Goal: Task Accomplishment & Management: Complete application form

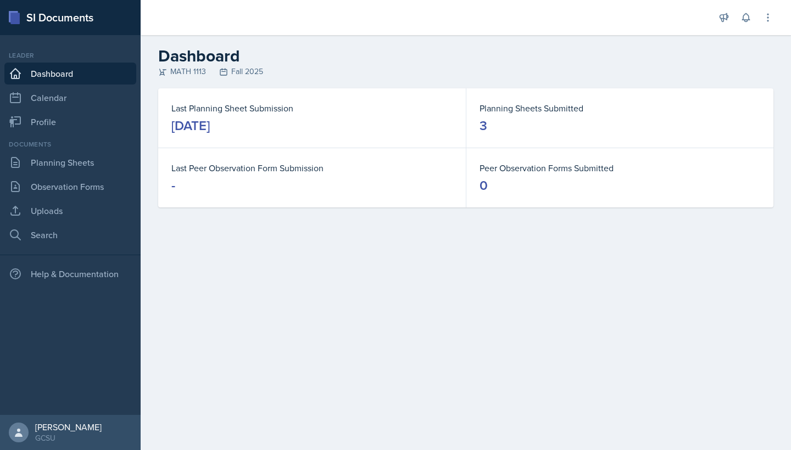
click at [69, 164] on link "Planning Sheets" at bounding box center [70, 163] width 132 height 22
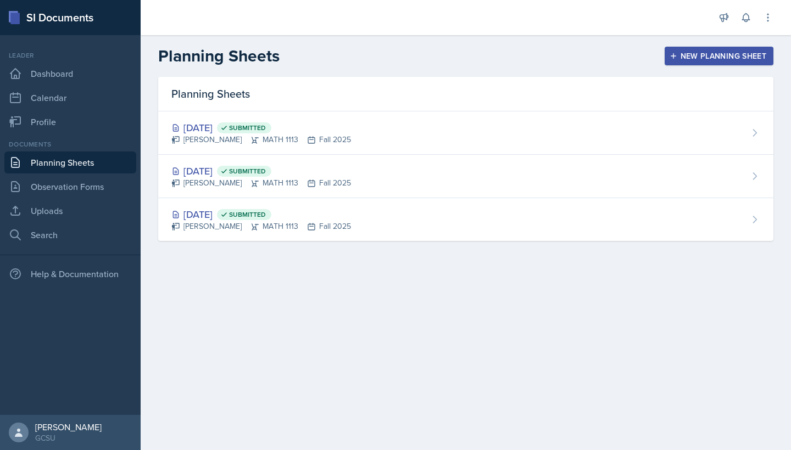
click at [49, 246] on nav "Leader Dashboard Calendar Profile Documents Planning Sheets Observation Forms U…" at bounding box center [70, 225] width 141 height 380
click at [110, 232] on link "Search" at bounding box center [70, 235] width 132 height 22
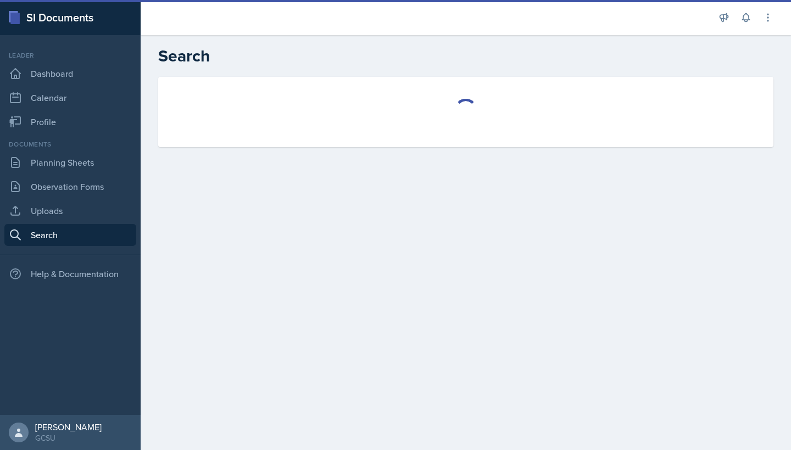
select select "all"
select select "1"
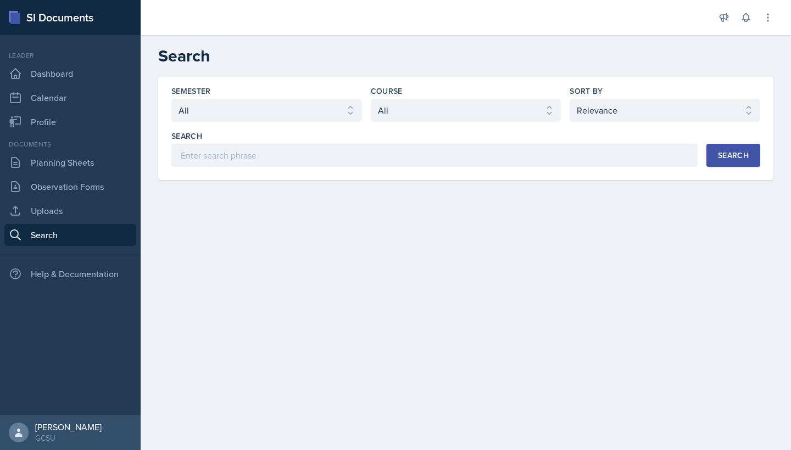
click at [311, 125] on div "Semester Select semester All Fall 2025 Spring 2025 Fall 2024 Spring 2024 Fall 2…" at bounding box center [465, 126] width 589 height 81
select select "986fdc3e-2246-4ffd-9cb8-78666de4ebed"
select select "d236ee51-059a-45e2-88e4-86a0f95ae8ef"
click at [740, 155] on div "Search" at bounding box center [733, 155] width 31 height 9
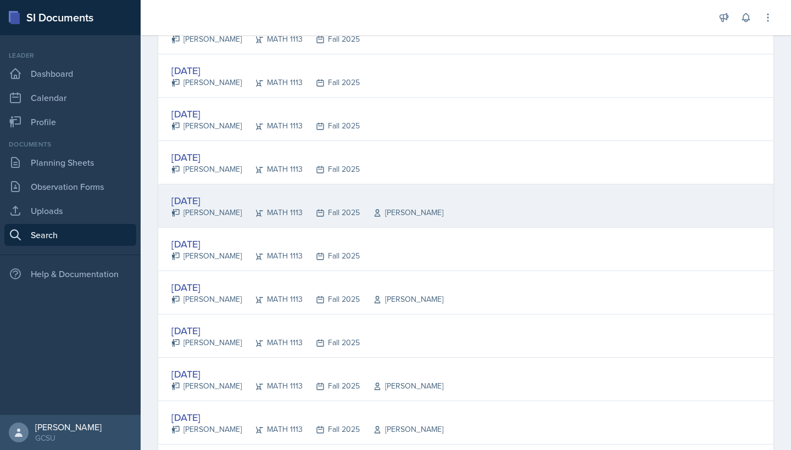
scroll to position [340, 0]
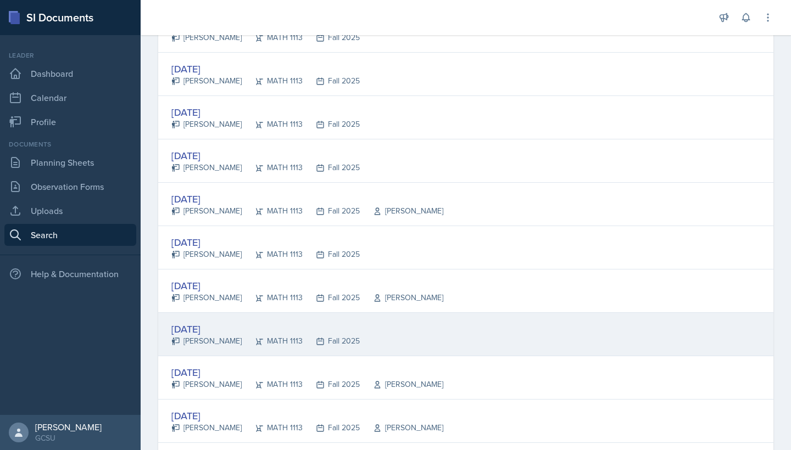
click at [339, 343] on div "[DATE] [PERSON_NAME] MATH 1113 Fall 2025" at bounding box center [465, 334] width 615 height 43
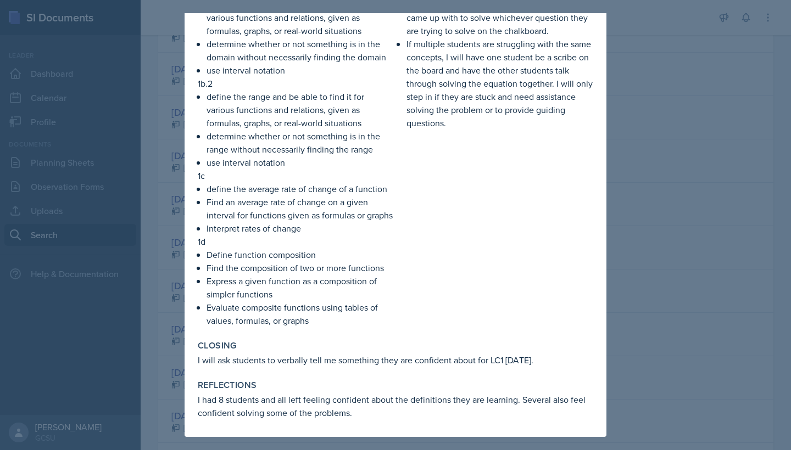
scroll to position [361, 0]
click at [169, 213] on div at bounding box center [395, 225] width 791 height 450
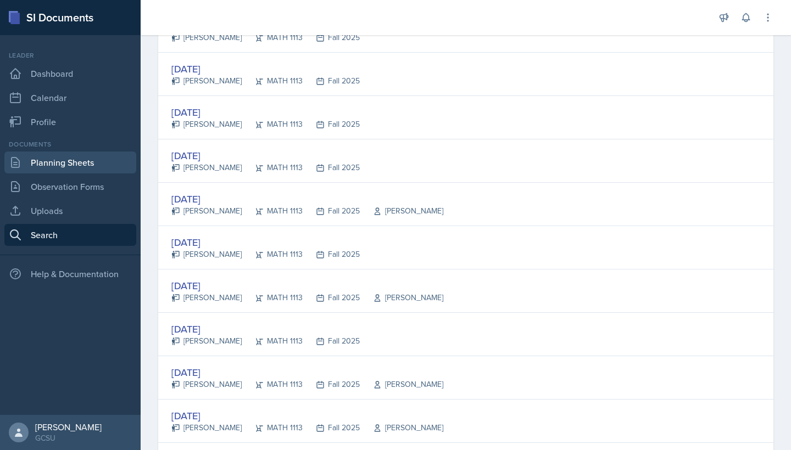
click at [99, 170] on link "Planning Sheets" at bounding box center [70, 163] width 132 height 22
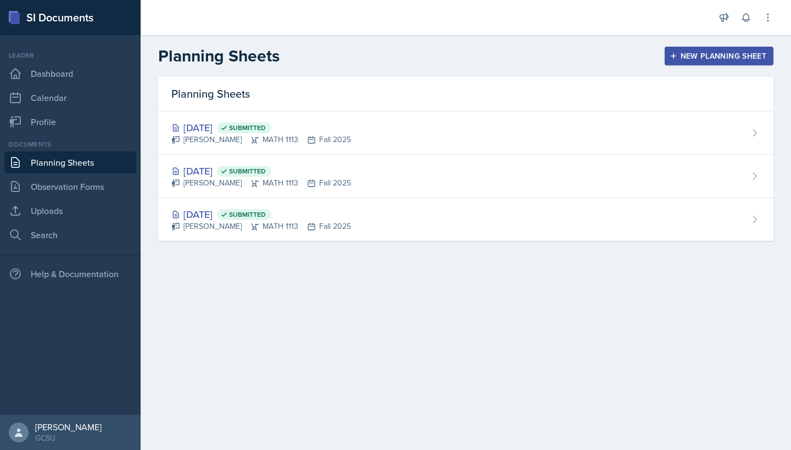
click at [700, 48] on button "New Planning Sheet" at bounding box center [718, 56] width 109 height 19
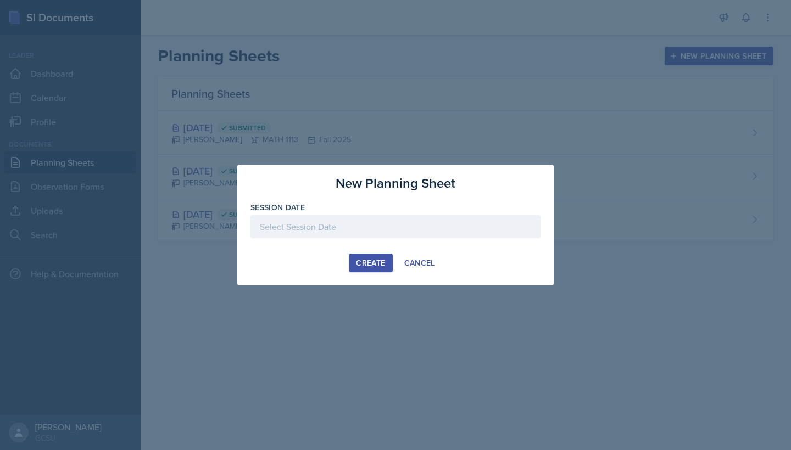
click at [326, 224] on div at bounding box center [395, 226] width 290 height 23
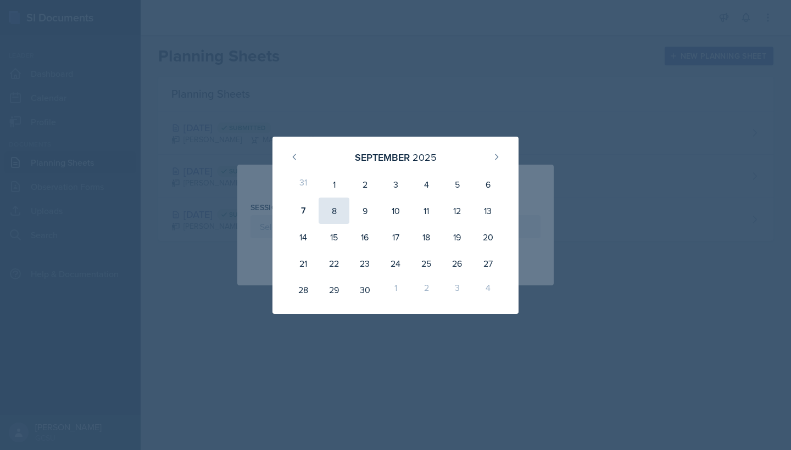
click at [334, 218] on div "8" at bounding box center [334, 211] width 31 height 26
type input "[DATE]"
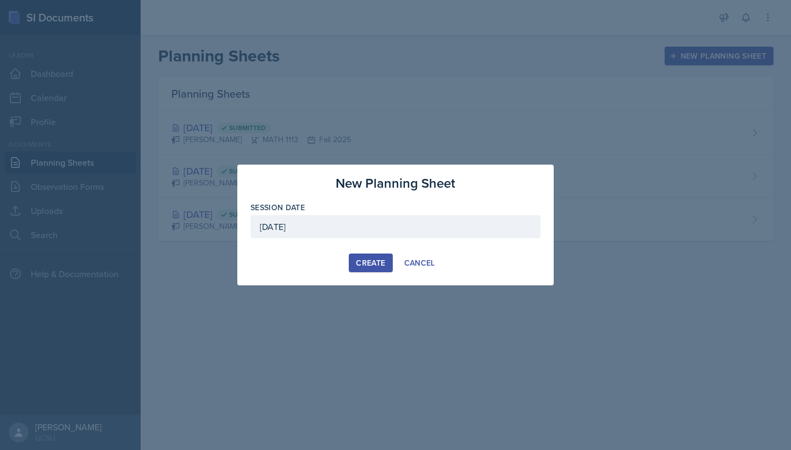
click at [371, 265] on div "Create" at bounding box center [370, 263] width 29 height 9
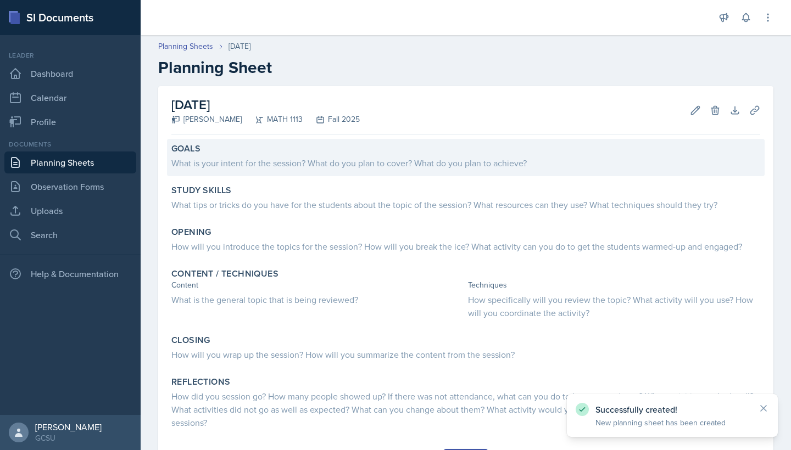
click at [372, 155] on div "What is your intent for the session? What do you plan to cover? What do you pla…" at bounding box center [465, 161] width 589 height 15
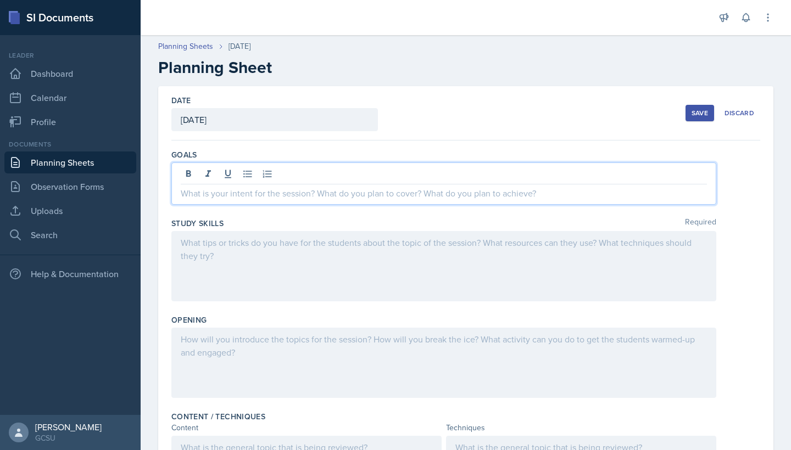
click at [312, 171] on div at bounding box center [443, 184] width 545 height 42
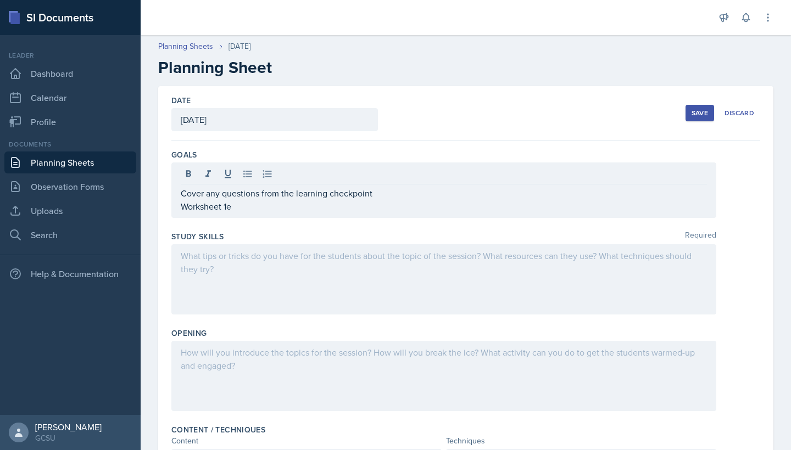
click at [293, 268] on div at bounding box center [443, 279] width 545 height 70
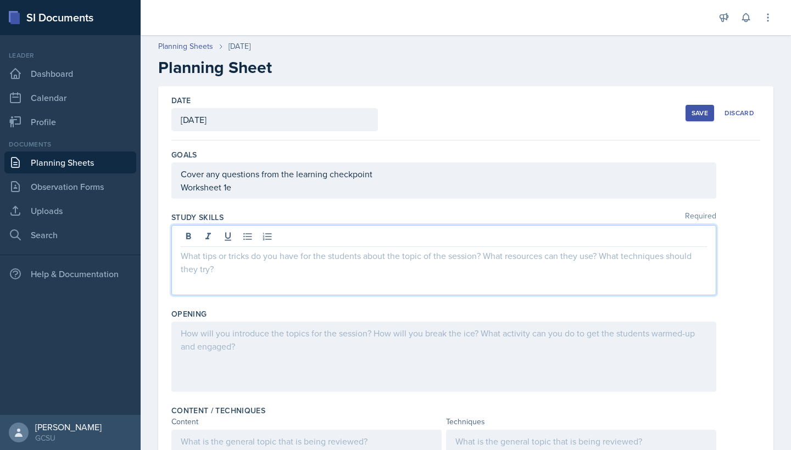
click at [281, 331] on div at bounding box center [443, 357] width 545 height 70
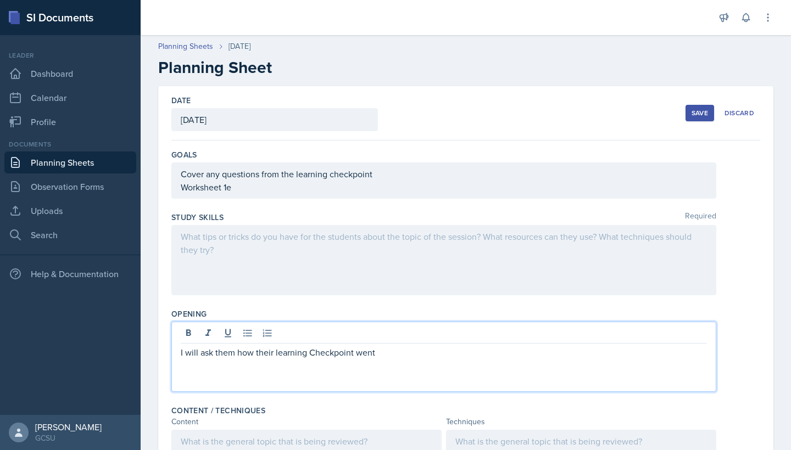
click at [220, 361] on div "I will ask them how their learning Checkpoint went" at bounding box center [443, 357] width 545 height 70
click at [273, 353] on p "I will ask them how their learning Checkpoint went" at bounding box center [444, 352] width 526 height 13
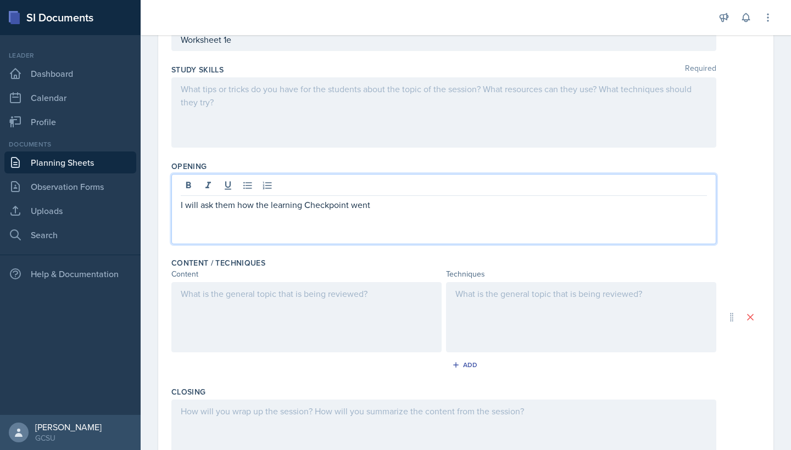
scroll to position [169, 0]
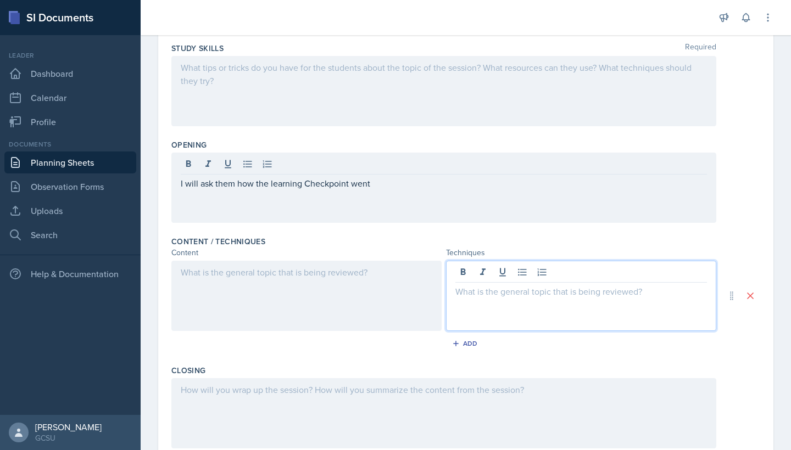
click at [477, 269] on div at bounding box center [581, 296] width 270 height 70
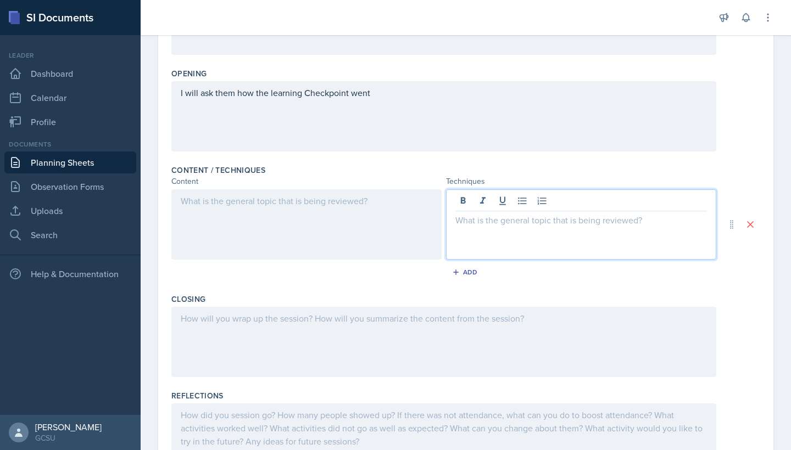
scroll to position [243, 0]
click at [337, 197] on div at bounding box center [306, 222] width 270 height 70
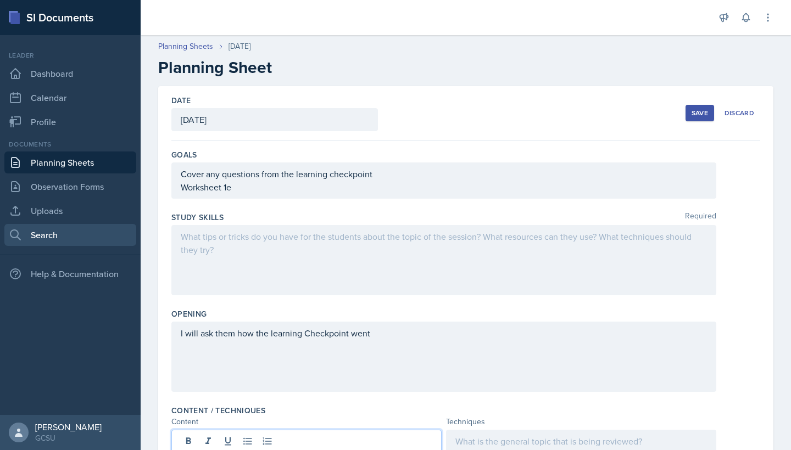
scroll to position [0, 0]
click at [102, 233] on link "Search" at bounding box center [70, 235] width 132 height 22
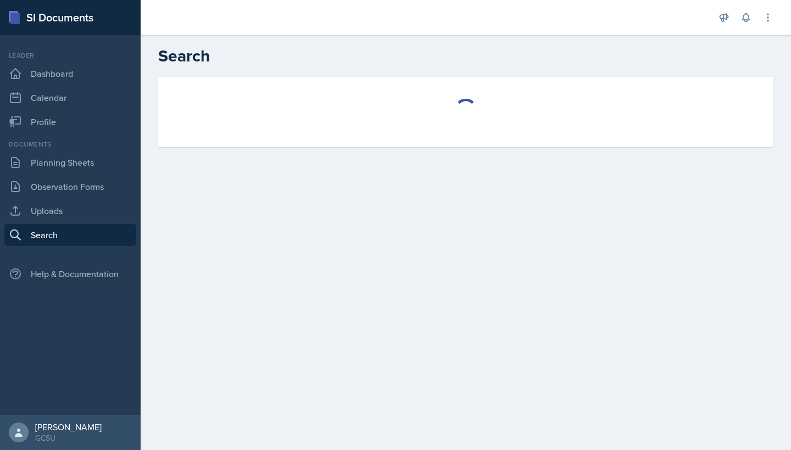
select select "all"
select select "1"
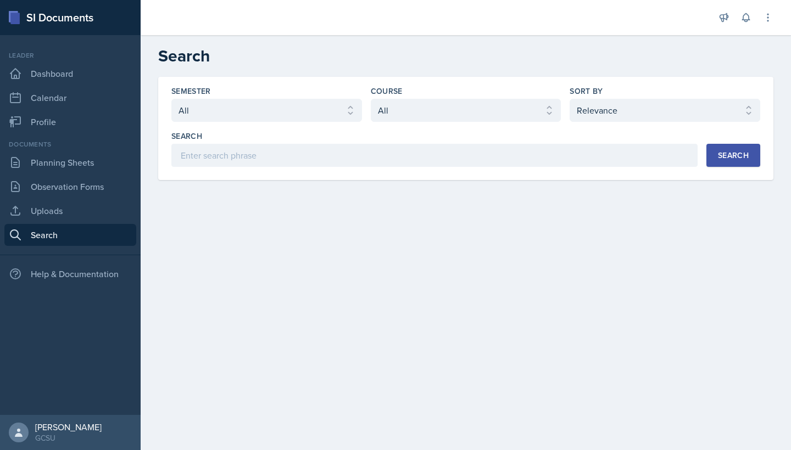
click at [92, 174] on div "Documents Planning Sheets Observation Forms Uploads Search" at bounding box center [70, 192] width 132 height 107
click at [85, 162] on link "Planning Sheets" at bounding box center [70, 163] width 132 height 22
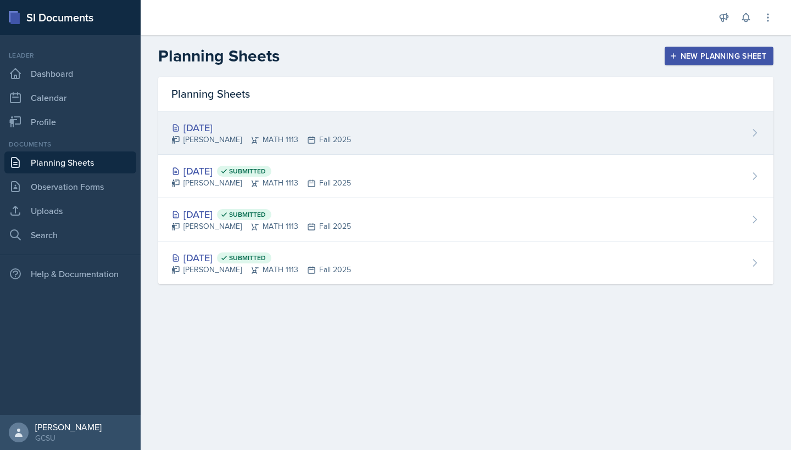
click at [393, 134] on div "[DATE] Eni [GEOGRAPHIC_DATA] MATH 1113 Fall 2025" at bounding box center [465, 132] width 615 height 43
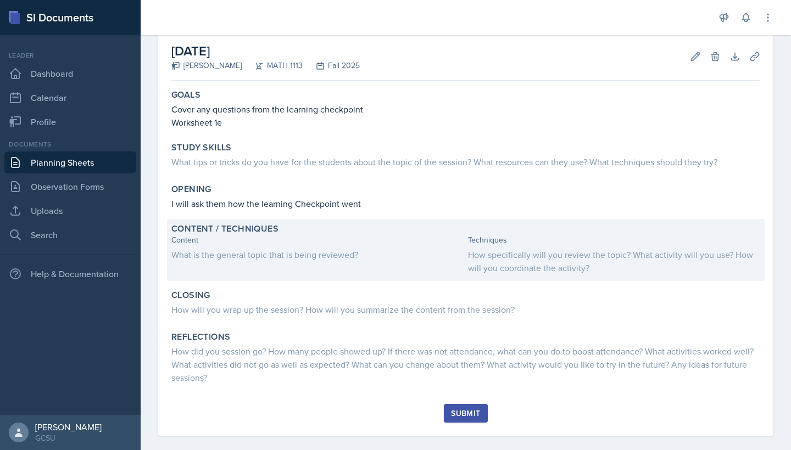
scroll to position [44, 0]
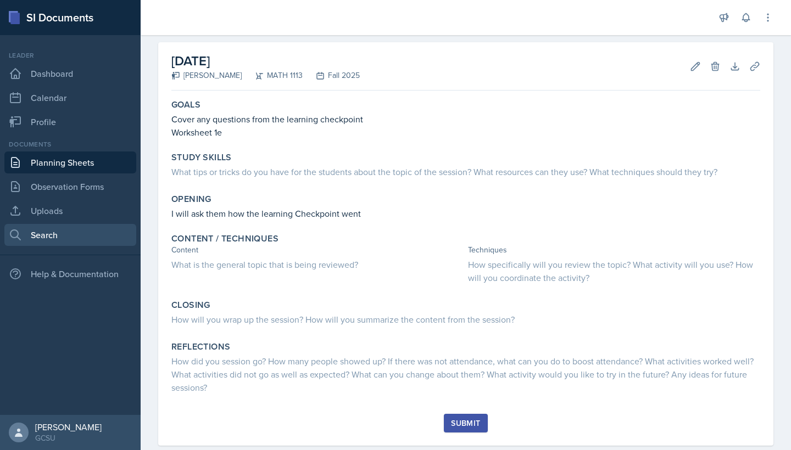
click at [104, 241] on link "Search" at bounding box center [70, 235] width 132 height 22
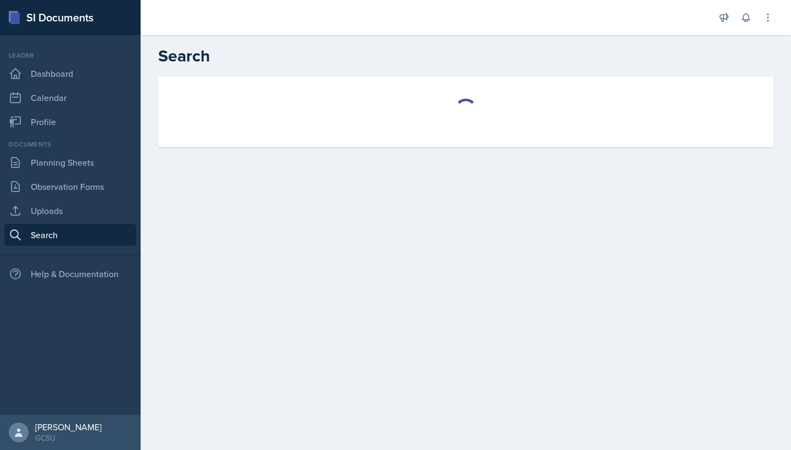
select select "all"
select select "1"
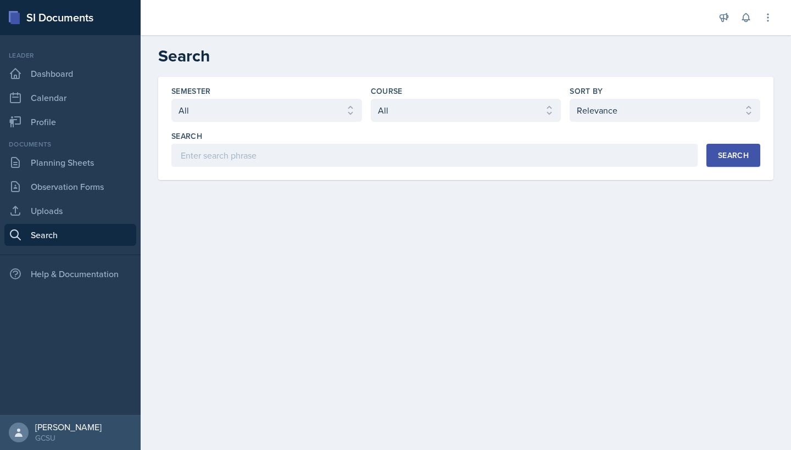
click at [253, 123] on div "Semester Select semester All Fall 2025 Spring 2025 Fall 2024 Spring 2024 Fall 2…" at bounding box center [465, 126] width 589 height 81
select select "986fdc3e-2246-4ffd-9cb8-78666de4ebed"
select select "d236ee51-059a-45e2-88e4-86a0f95ae8ef"
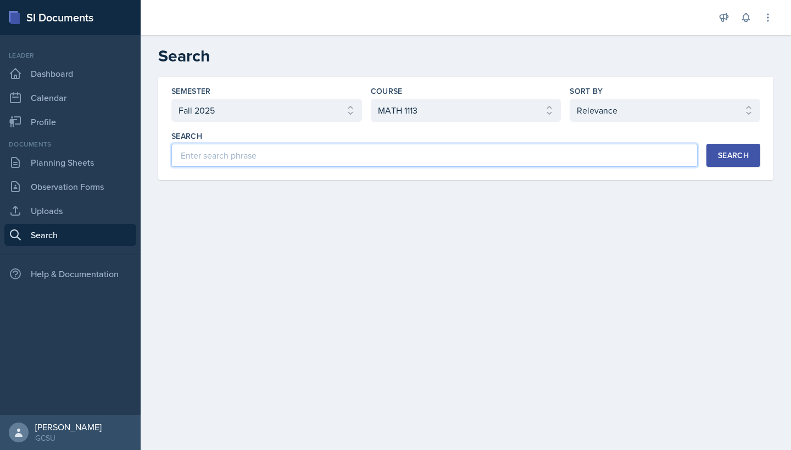
click at [619, 166] on input at bounding box center [434, 155] width 526 height 23
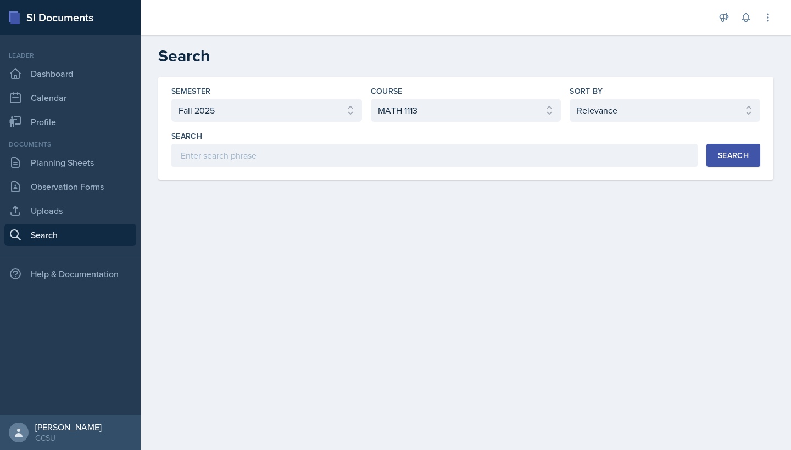
click at [730, 148] on button "Search" at bounding box center [733, 155] width 54 height 23
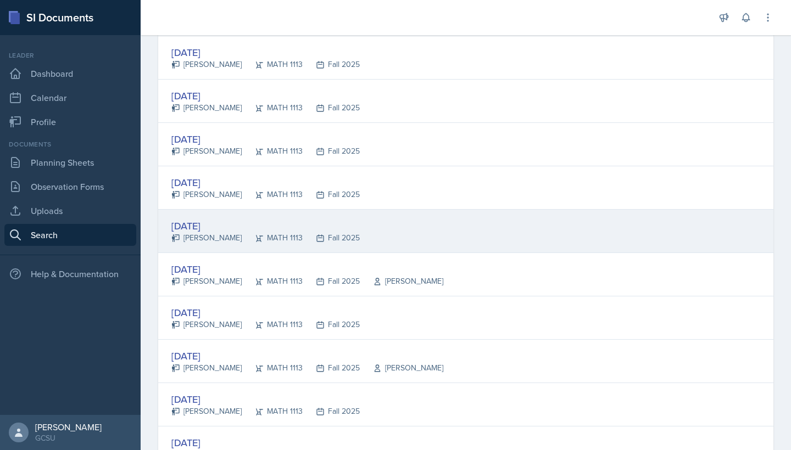
scroll to position [290, 0]
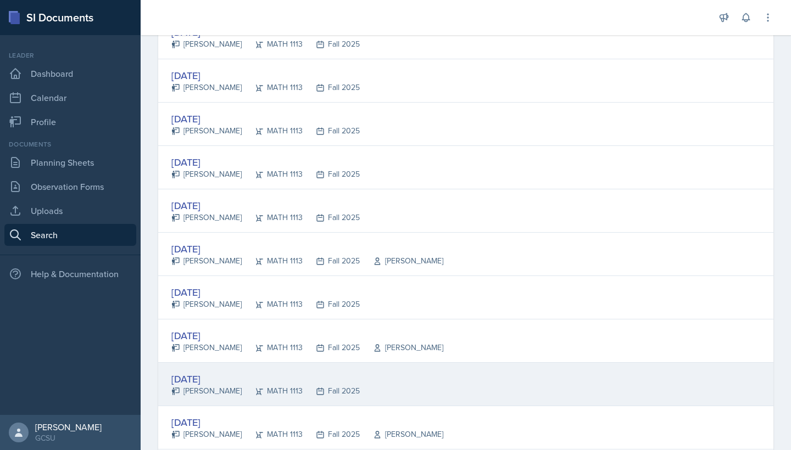
click at [364, 382] on div "[DATE] [PERSON_NAME] MATH 1113 Fall 2025" at bounding box center [465, 384] width 615 height 43
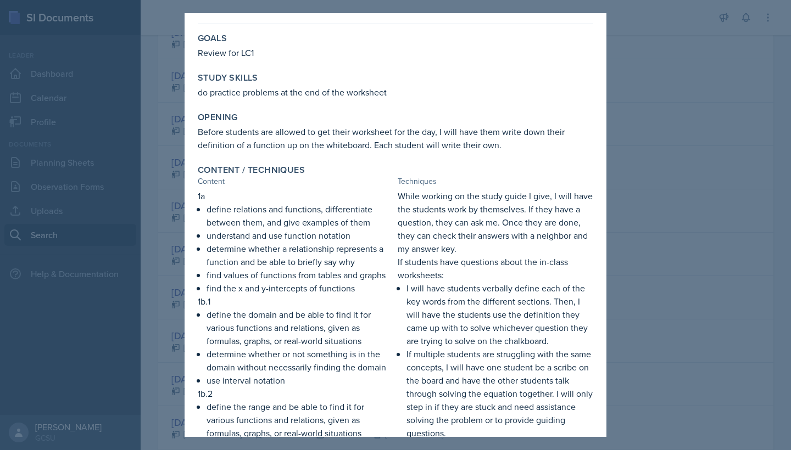
scroll to position [0, 0]
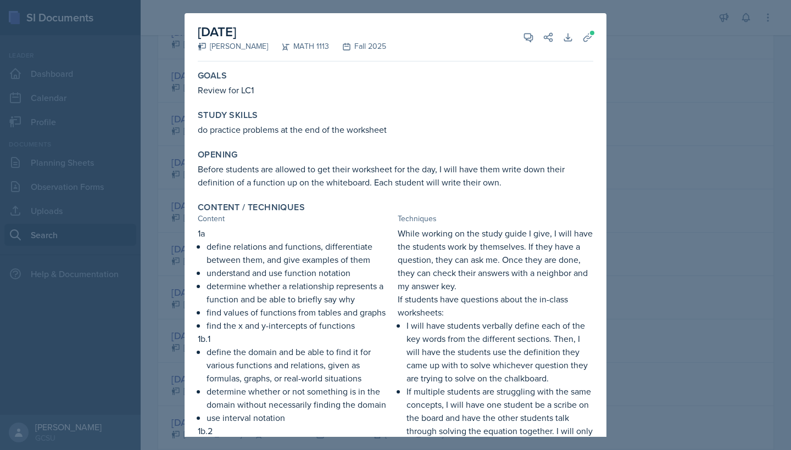
click at [630, 277] on div at bounding box center [395, 225] width 791 height 450
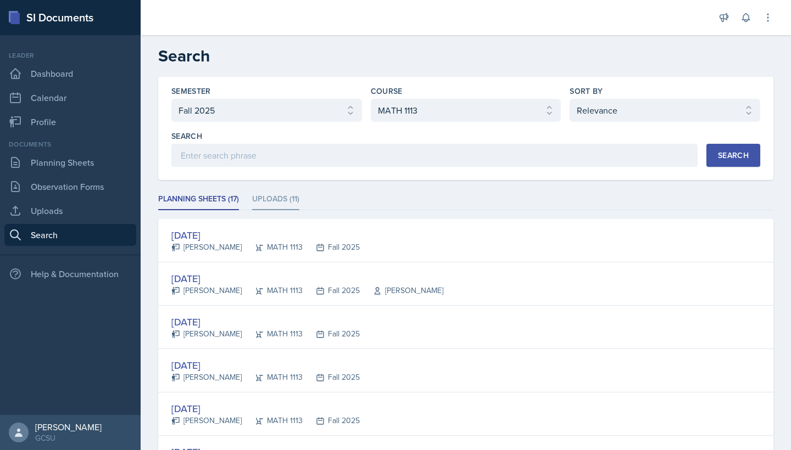
click at [273, 205] on li "Uploads (11)" at bounding box center [275, 199] width 47 height 21
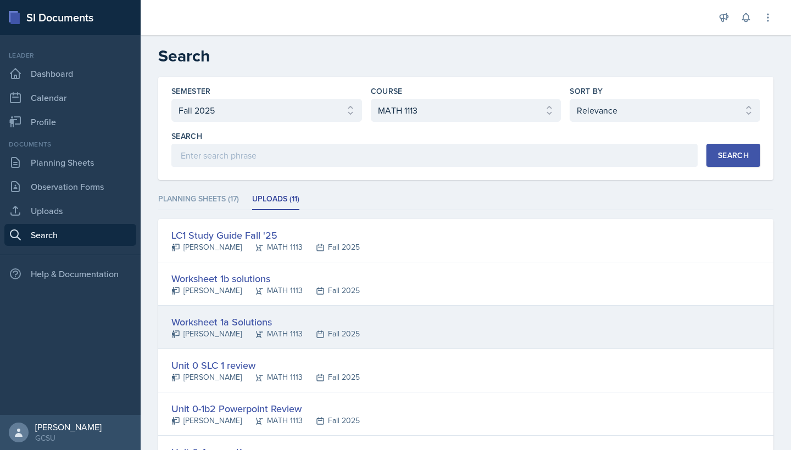
click at [299, 321] on div "Worksheet 1a Solutions" at bounding box center [265, 322] width 188 height 15
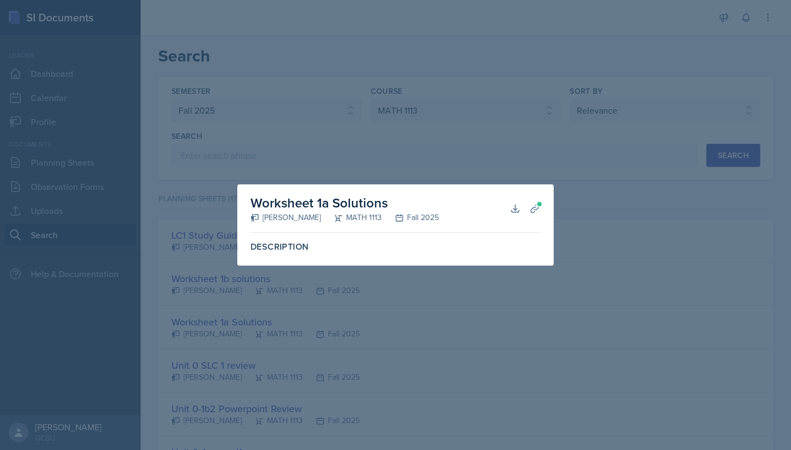
click at [222, 178] on div at bounding box center [395, 225] width 791 height 450
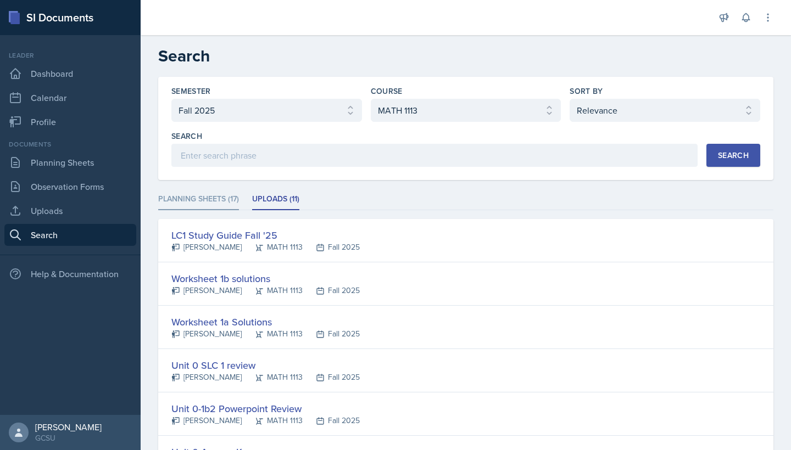
click at [211, 196] on li "Planning Sheets (17)" at bounding box center [198, 199] width 81 height 21
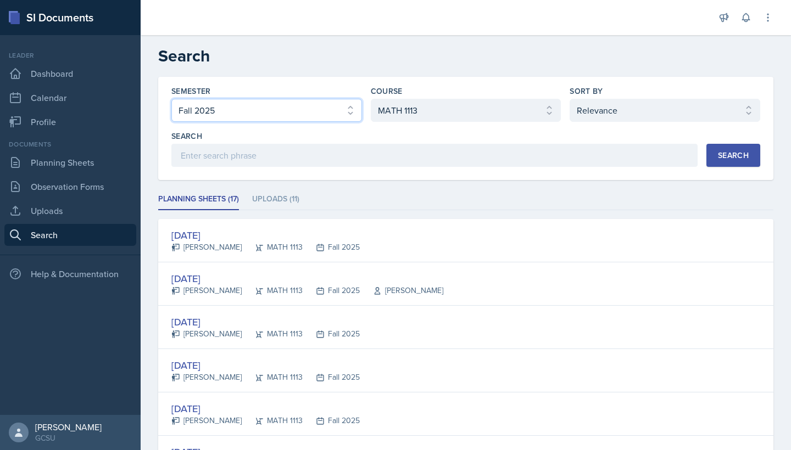
select select "e7b6c66a-987a-4ab3-92d3-5526cc86007b"
click at [721, 157] on div "Search" at bounding box center [733, 155] width 31 height 9
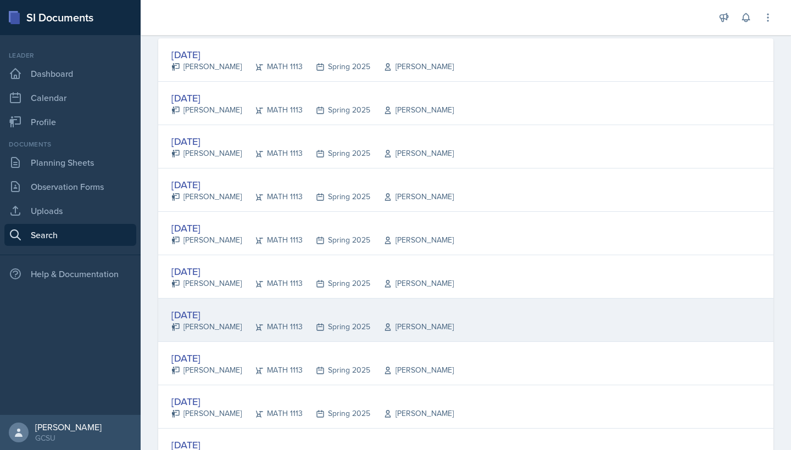
scroll to position [203, 0]
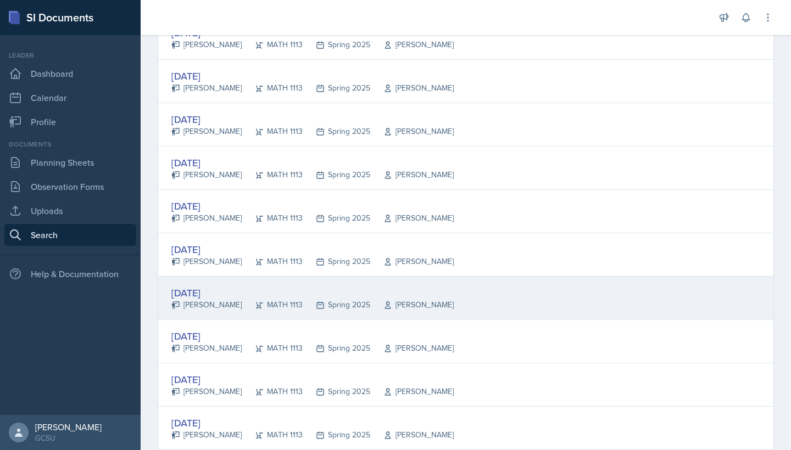
click at [368, 313] on div "[DATE] [PERSON_NAME] MATH 1113 Spring 2025 [PERSON_NAME]" at bounding box center [465, 298] width 615 height 43
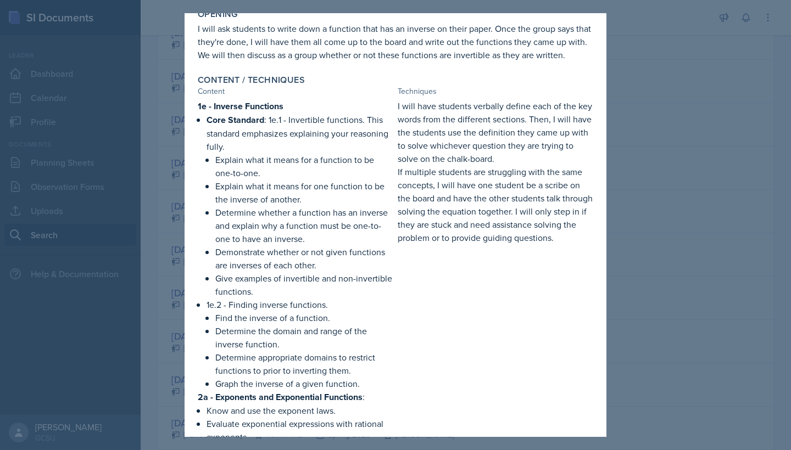
scroll to position [168, 0]
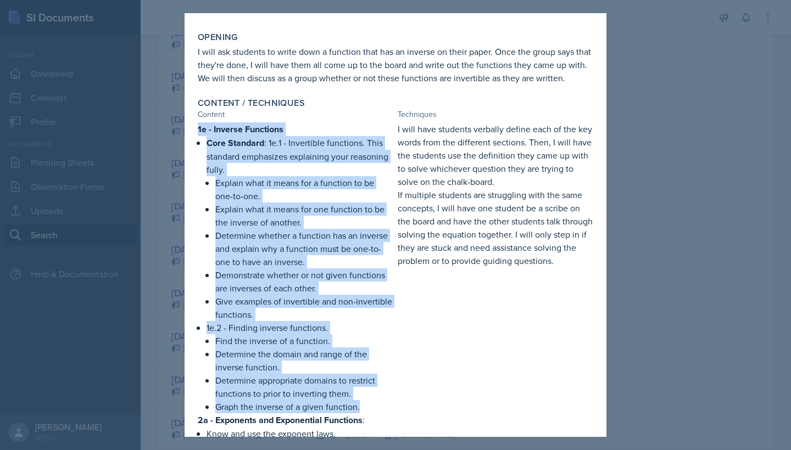
drag, startPoint x: 197, startPoint y: 128, endPoint x: 386, endPoint y: 405, distance: 335.5
click at [386, 405] on div "Content / Techniques Content Techniques 1e - Inverse Functions Core Standard : …" at bounding box center [395, 433] width 404 height 680
copy div "1e - Inverse Functions Core Standard : 1e.1 - Invertible functions. This standa…"
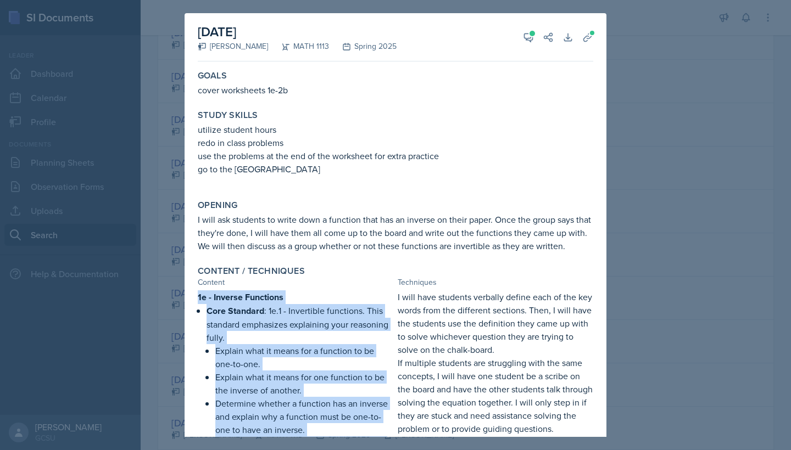
scroll to position [0, 0]
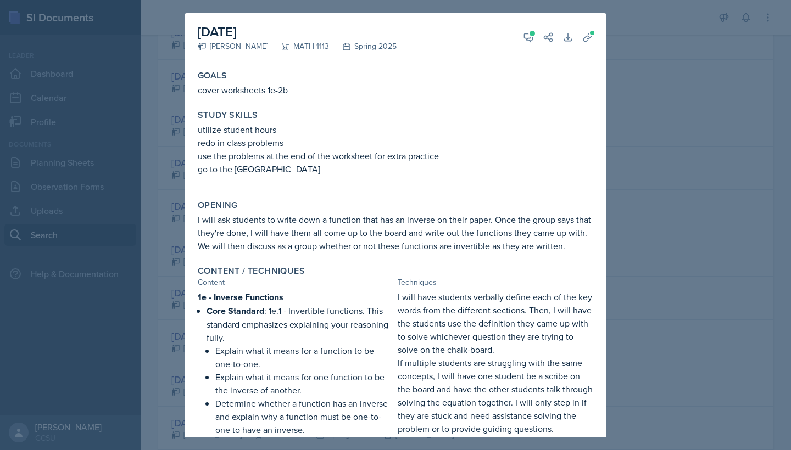
click at [639, 115] on div at bounding box center [395, 225] width 791 height 450
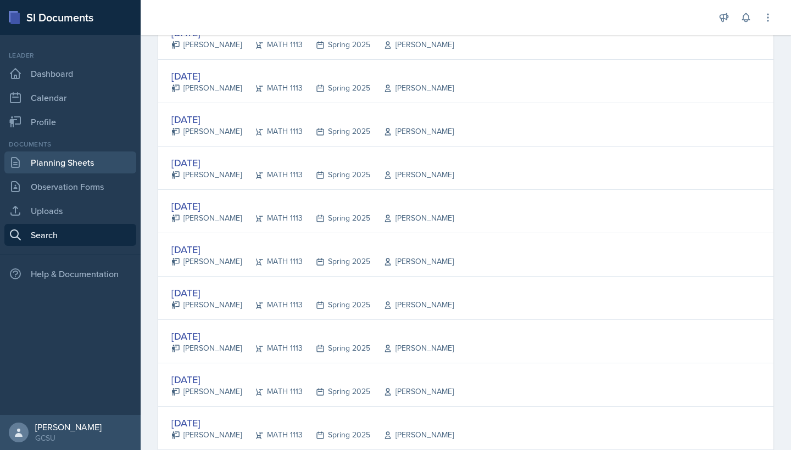
click at [70, 165] on link "Planning Sheets" at bounding box center [70, 163] width 132 height 22
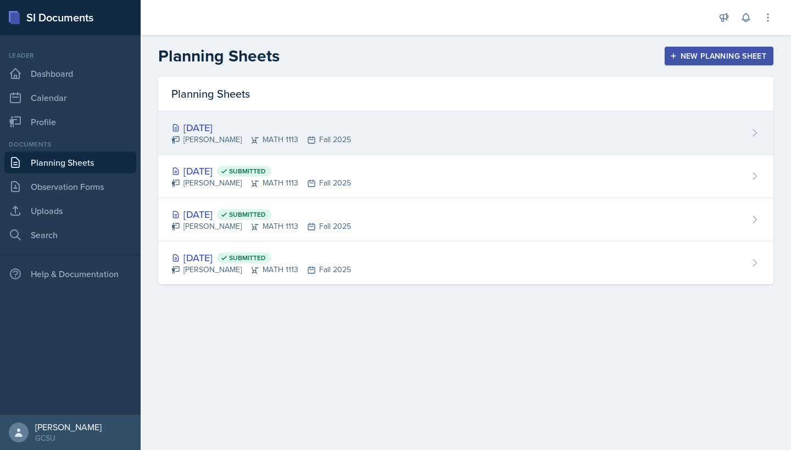
click at [307, 143] on icon at bounding box center [311, 140] width 9 height 9
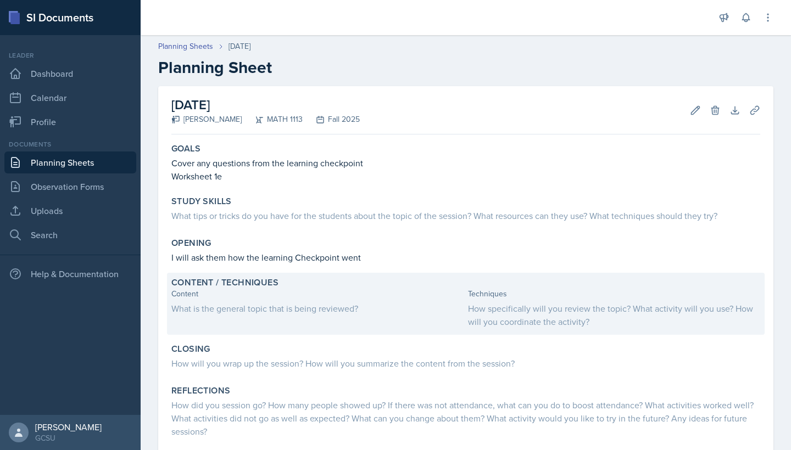
click at [314, 303] on div "What is the general topic that is being reviewed?" at bounding box center [317, 308] width 292 height 13
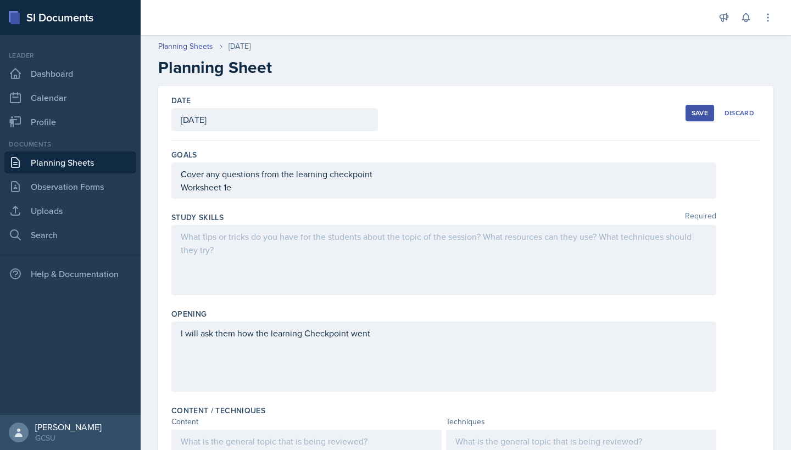
click at [252, 337] on div "I will ask them how the learning Checkpoint went" at bounding box center [443, 357] width 545 height 70
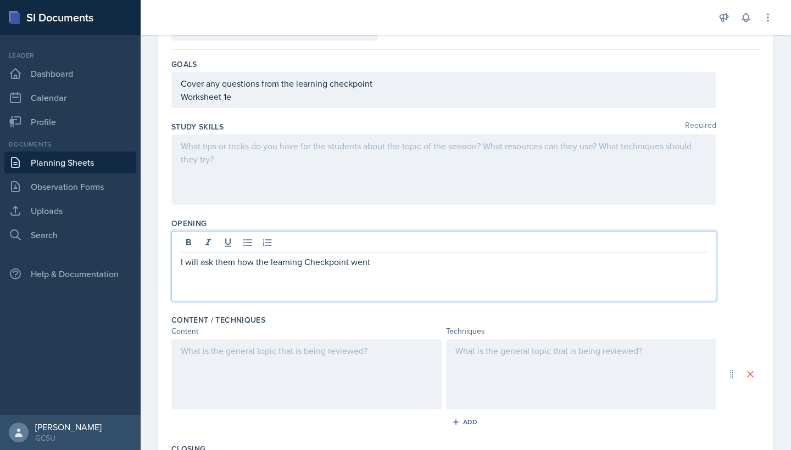
scroll to position [90, 0]
click at [299, 357] on div at bounding box center [306, 375] width 270 height 70
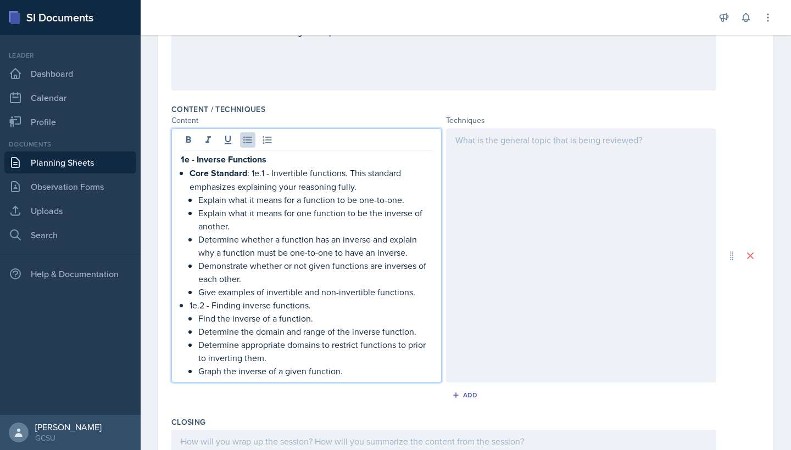
scroll to position [301, 0]
click at [478, 142] on div at bounding box center [581, 256] width 270 height 254
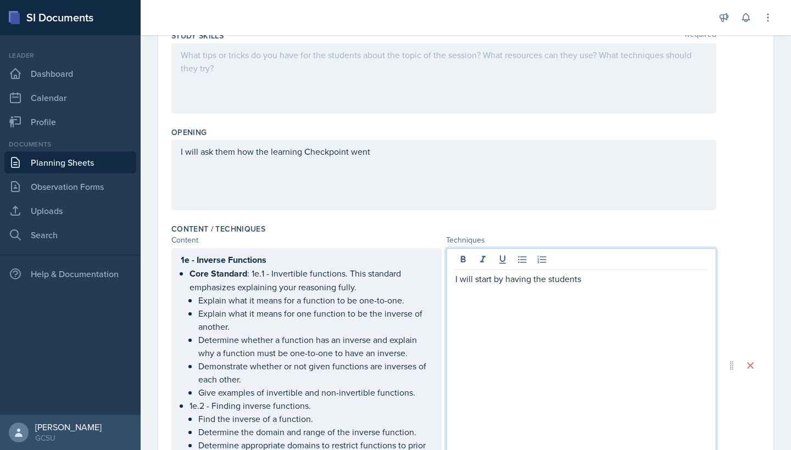
scroll to position [180, 0]
click at [580, 281] on p "I will start by having the students verbally define" at bounding box center [581, 280] width 252 height 13
click at [692, 277] on p "I will start by having the students individually verbally define" at bounding box center [581, 280] width 252 height 13
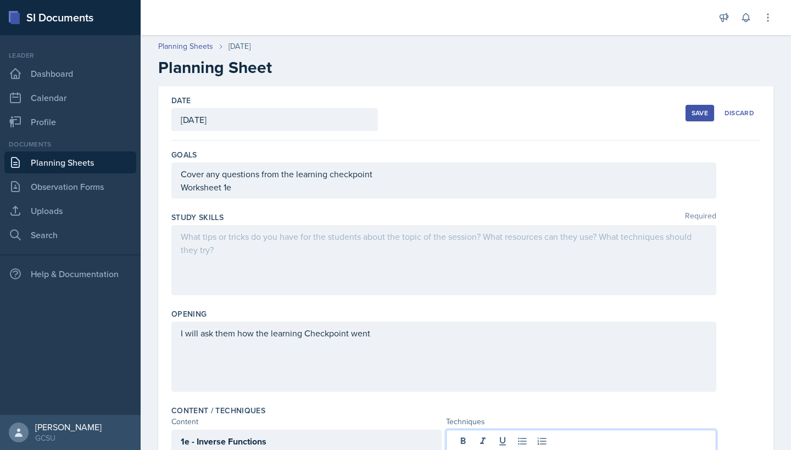
scroll to position [0, 0]
click at [703, 118] on button "Save" at bounding box center [699, 113] width 29 height 16
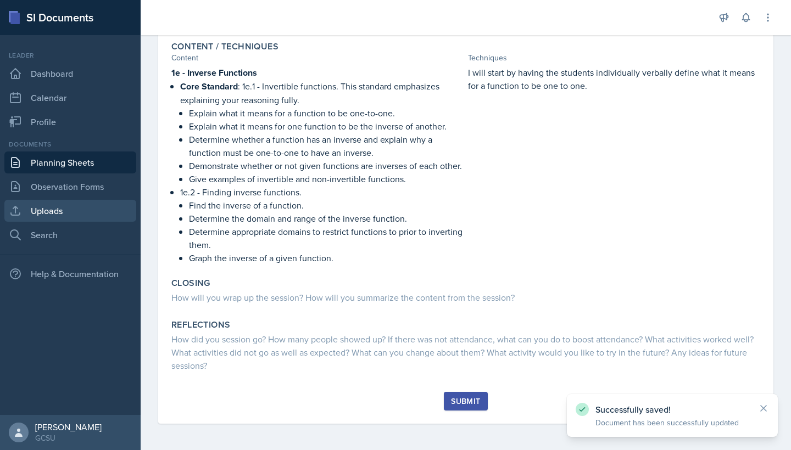
scroll to position [236, 0]
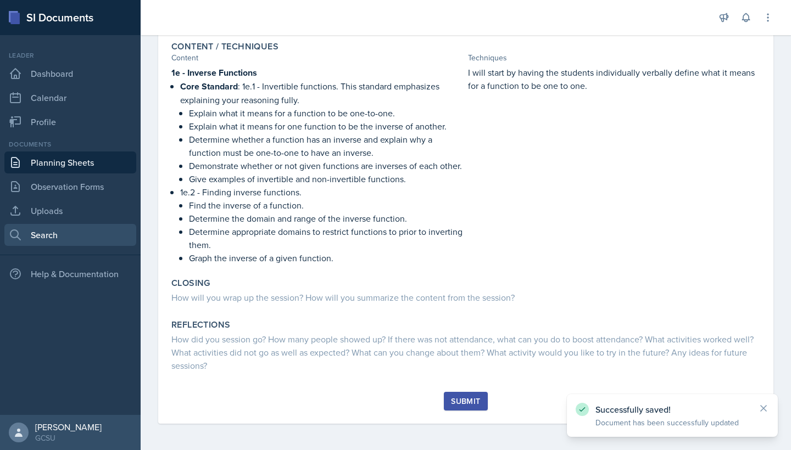
click at [42, 234] on link "Search" at bounding box center [70, 235] width 132 height 22
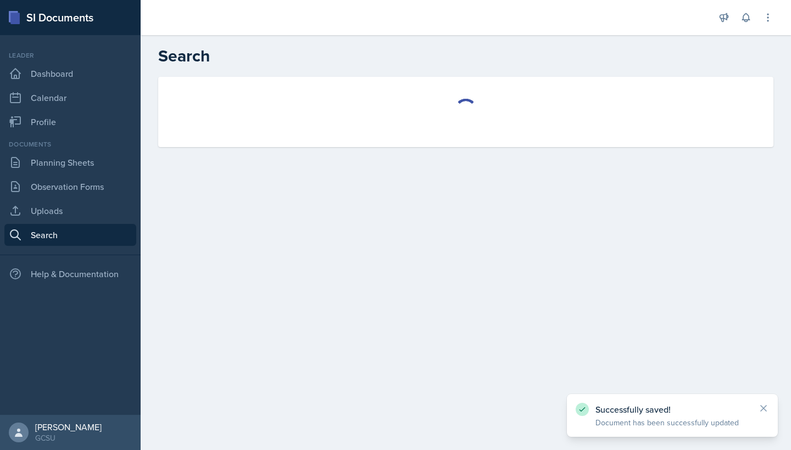
select select "all"
select select "1"
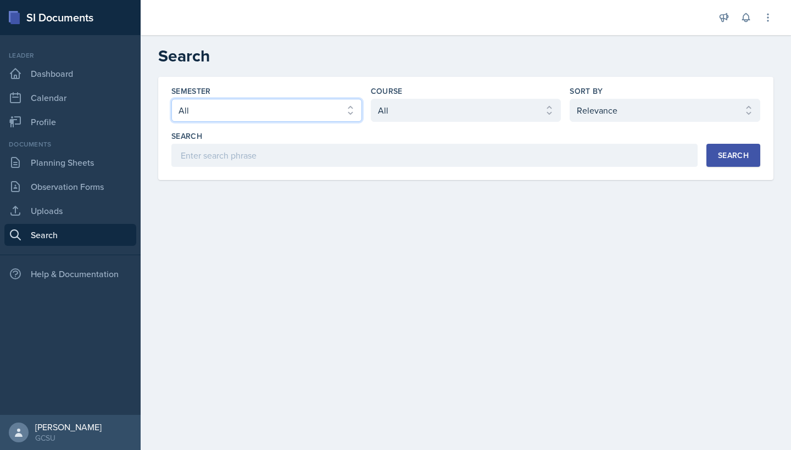
select select "986fdc3e-2246-4ffd-9cb8-78666de4ebed"
select select "d236ee51-059a-45e2-88e4-86a0f95ae8ef"
click at [750, 146] on button "Search" at bounding box center [733, 155] width 54 height 23
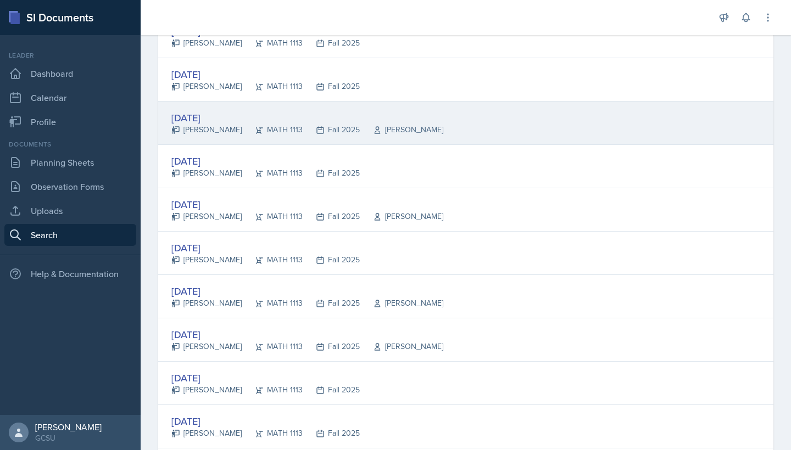
scroll to position [429, 0]
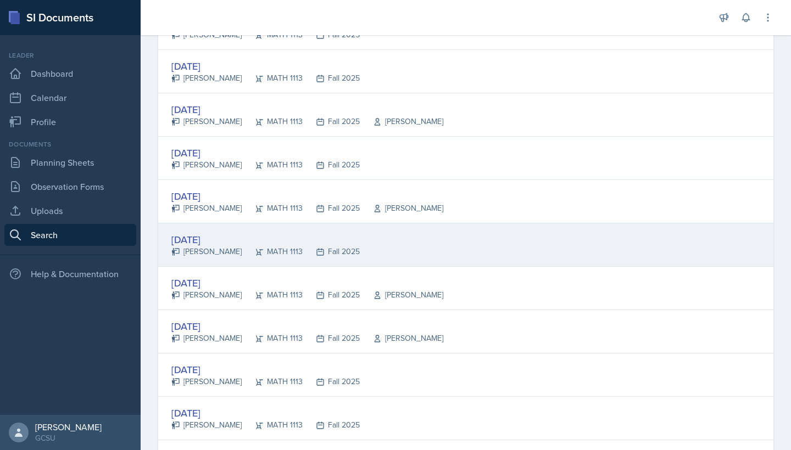
click at [445, 259] on div "[DATE] [PERSON_NAME] MATH 1113 Fall 2025" at bounding box center [465, 245] width 615 height 43
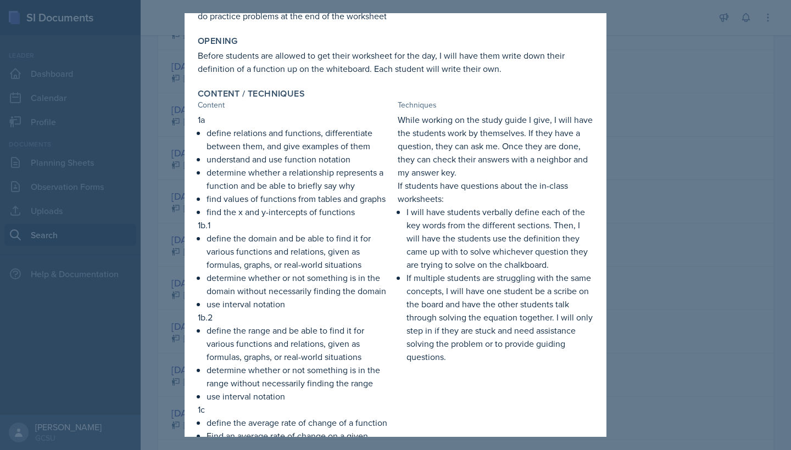
scroll to position [121, 0]
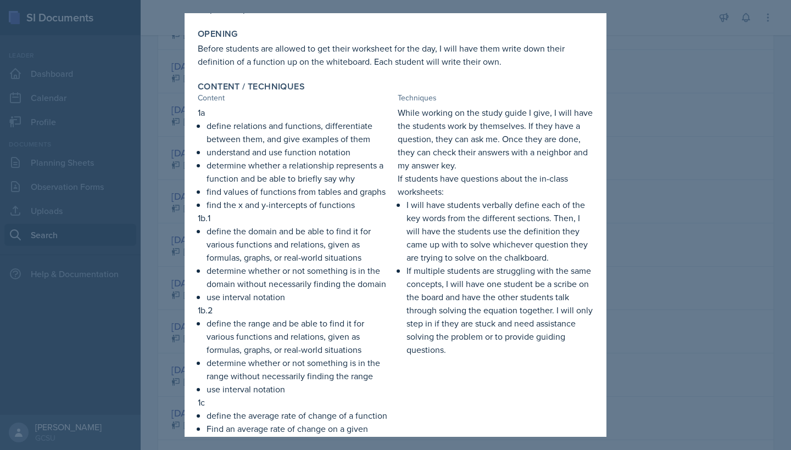
click at [646, 310] on div at bounding box center [395, 225] width 791 height 450
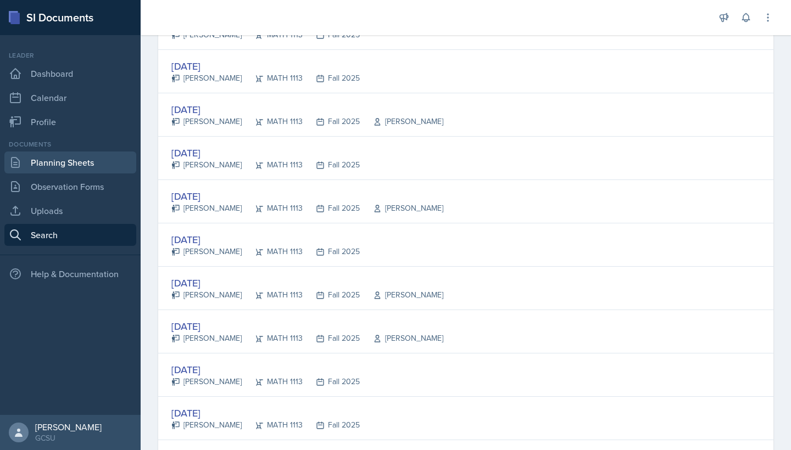
click at [63, 161] on link "Planning Sheets" at bounding box center [70, 163] width 132 height 22
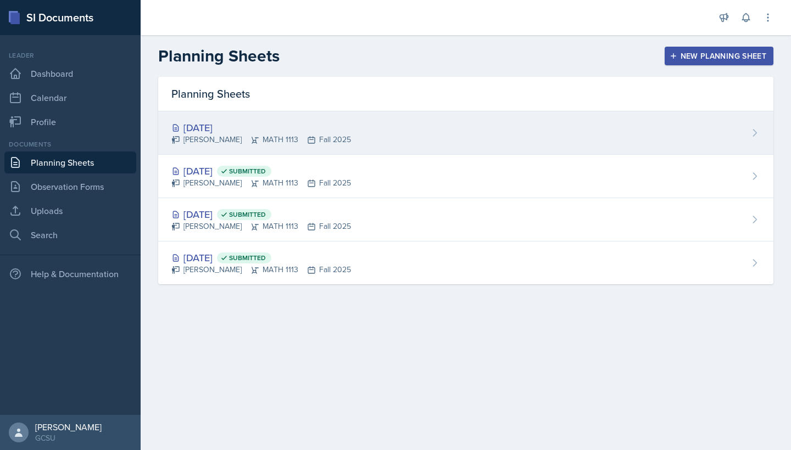
click at [299, 149] on div "[DATE] Eni [GEOGRAPHIC_DATA] MATH 1113 Fall 2025" at bounding box center [465, 132] width 615 height 43
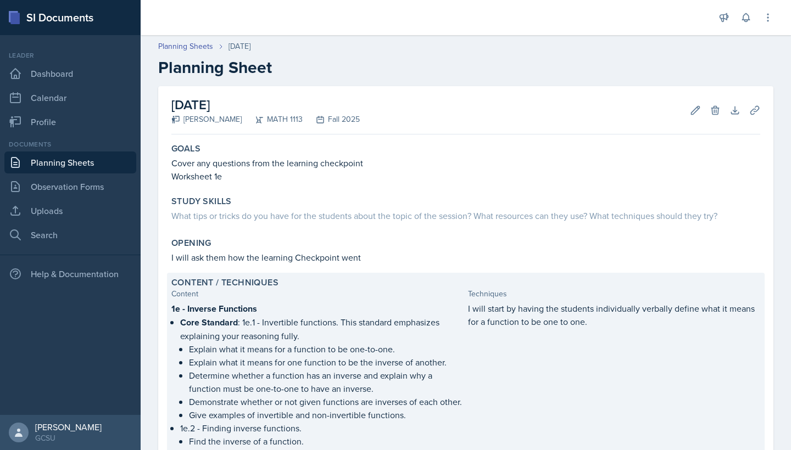
click at [611, 321] on p "I will start by having the students individually verbally define what it means …" at bounding box center [614, 315] width 292 height 26
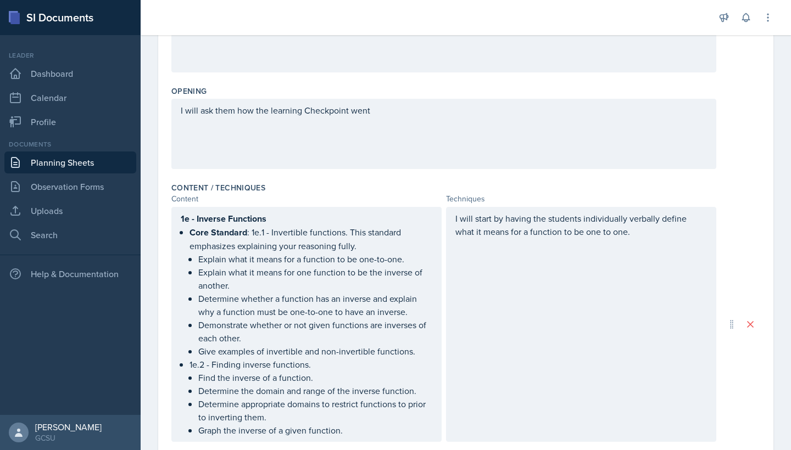
scroll to position [224, 0]
click at [619, 230] on div "I will start by having the students individually verbally define what it means …" at bounding box center [581, 323] width 270 height 235
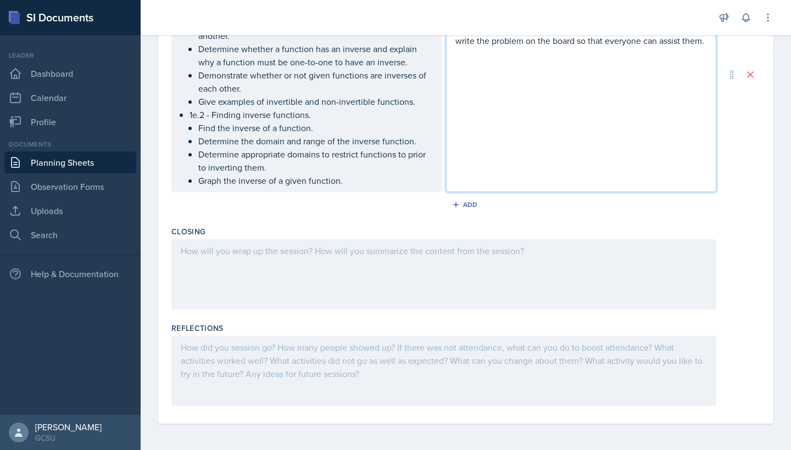
scroll to position [473, 0]
click at [493, 255] on div at bounding box center [443, 274] width 545 height 70
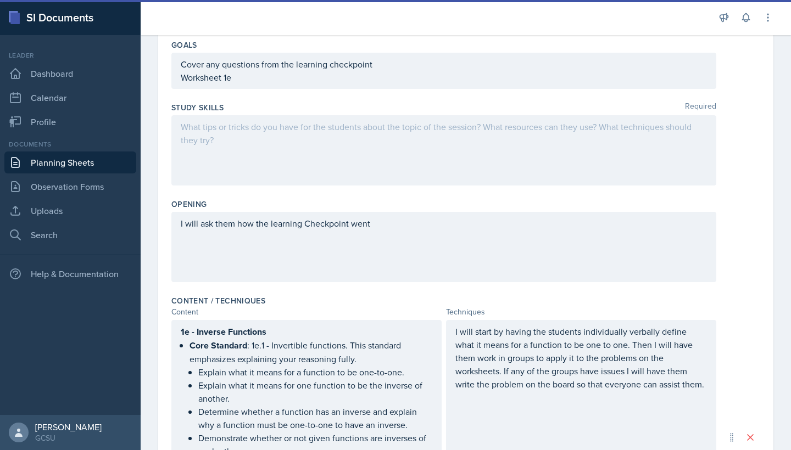
scroll to position [110, 0]
click at [312, 136] on div at bounding box center [443, 150] width 545 height 70
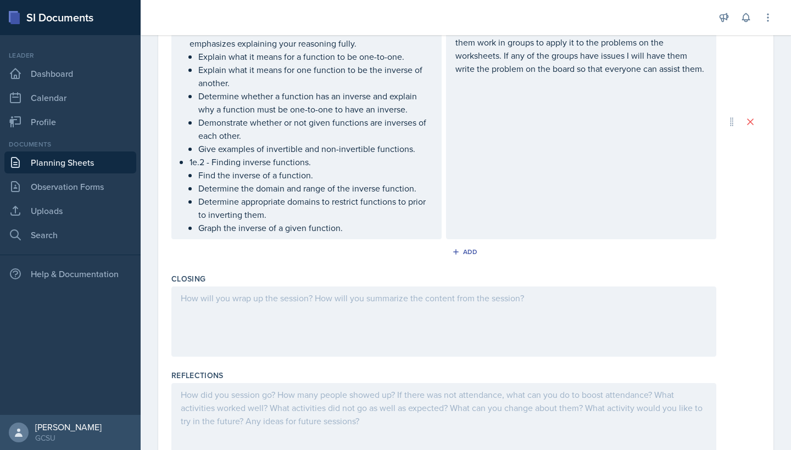
scroll to position [412, 0]
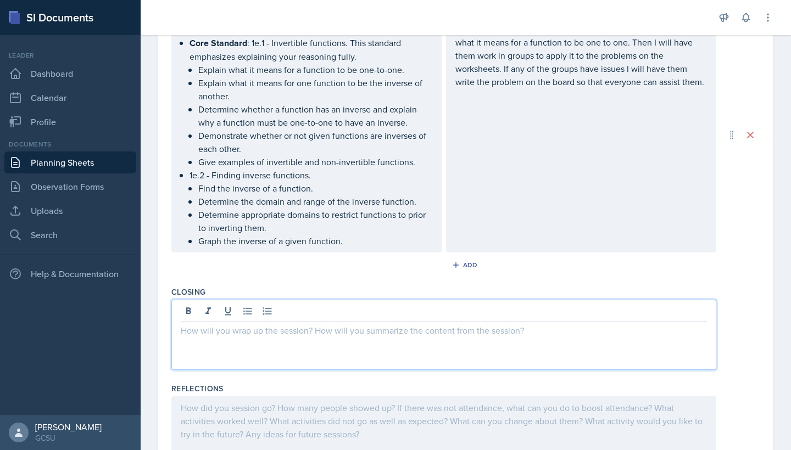
click at [364, 313] on div at bounding box center [443, 335] width 545 height 70
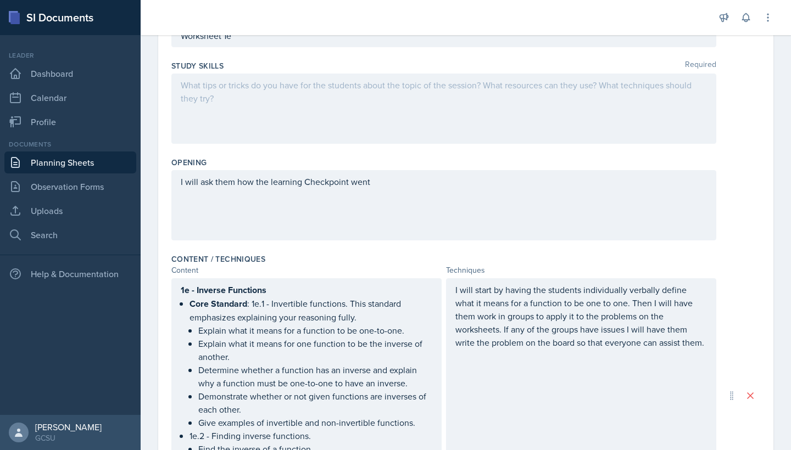
scroll to position [121, 0]
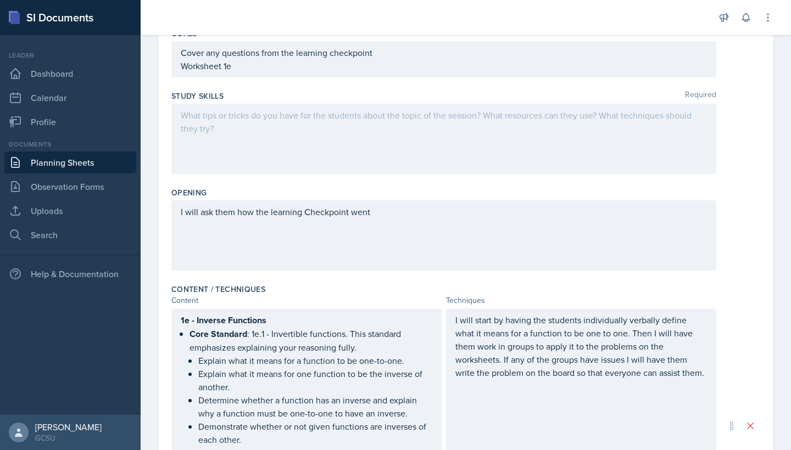
click at [253, 110] on div at bounding box center [443, 139] width 545 height 70
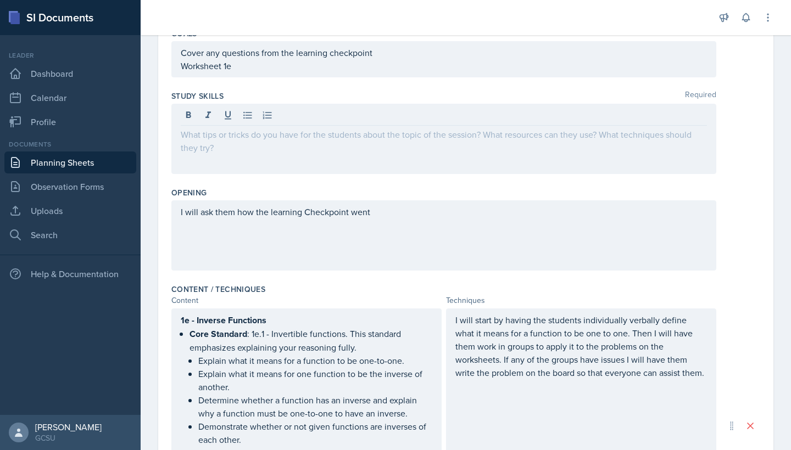
click at [254, 144] on div at bounding box center [443, 139] width 545 height 70
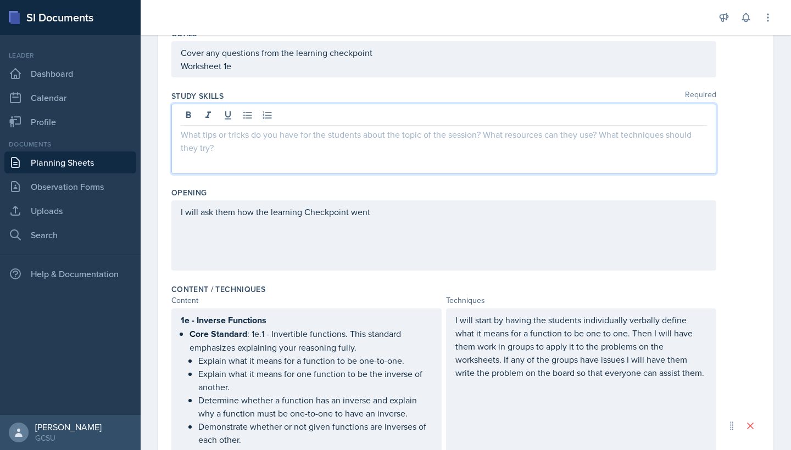
click at [252, 135] on p at bounding box center [444, 134] width 526 height 13
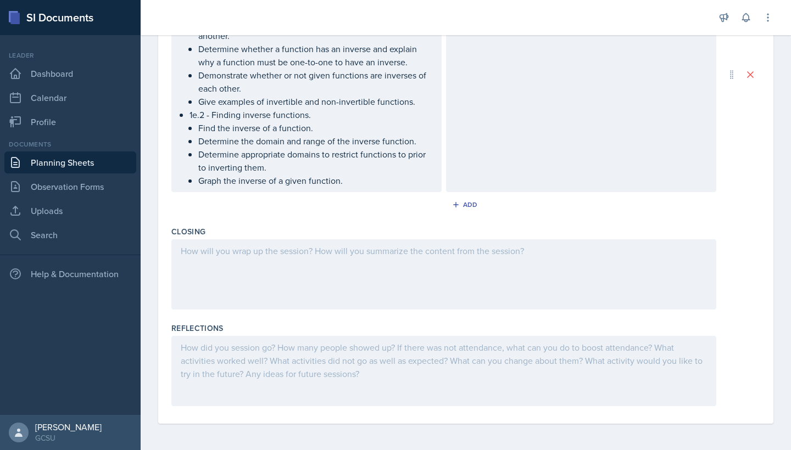
scroll to position [473, 0]
click at [342, 241] on div at bounding box center [443, 274] width 545 height 70
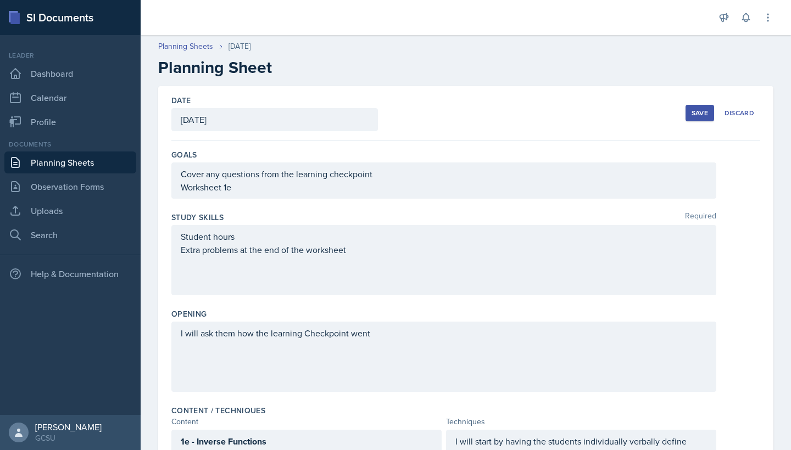
scroll to position [0, 0]
click at [700, 121] on button "Save" at bounding box center [699, 113] width 29 height 16
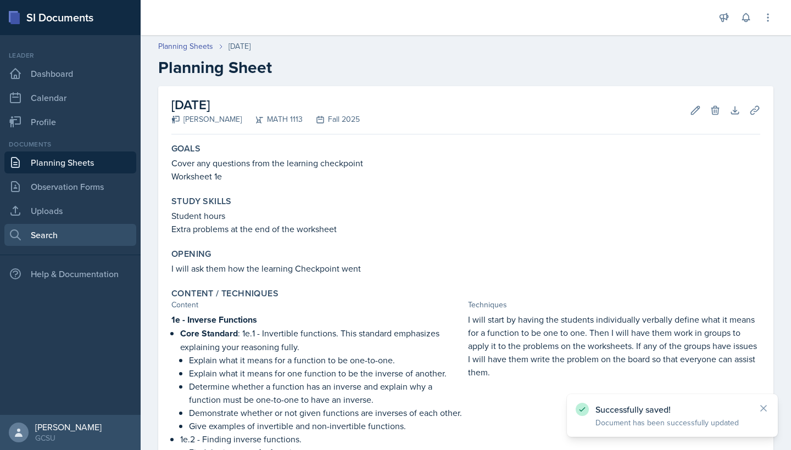
click at [59, 224] on link "Search" at bounding box center [70, 235] width 132 height 22
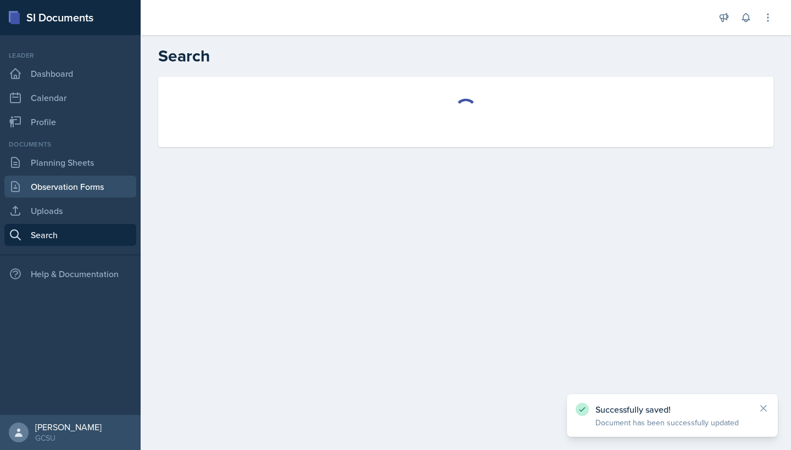
select select "all"
select select "1"
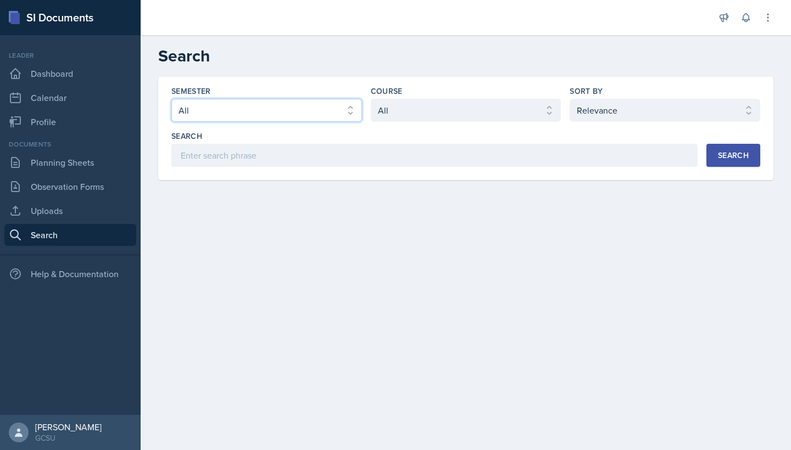
select select "986fdc3e-2246-4ffd-9cb8-78666de4ebed"
select select "d236ee51-059a-45e2-88e4-86a0f95ae8ef"
click at [728, 161] on button "Search" at bounding box center [733, 155] width 54 height 23
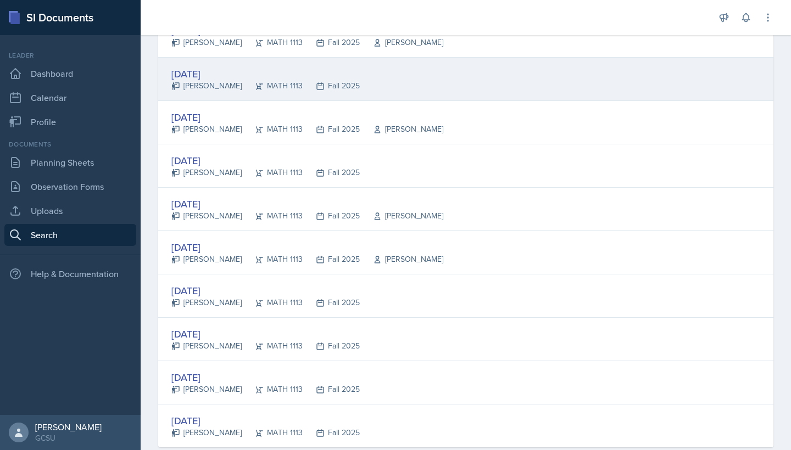
scroll to position [514, 0]
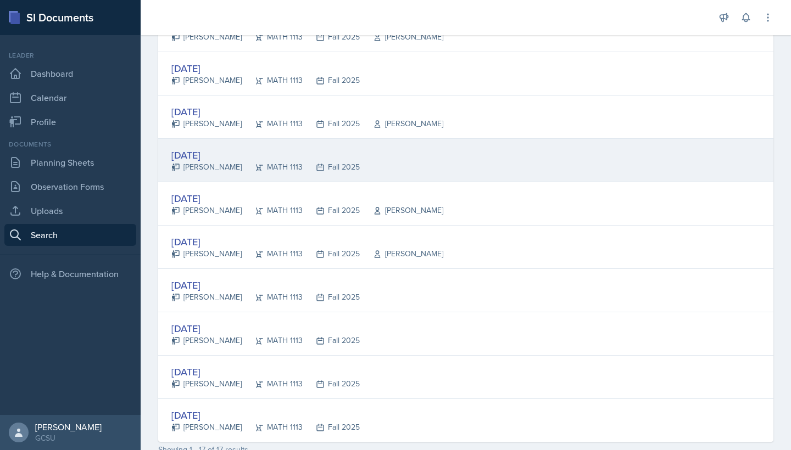
click at [328, 168] on div "Fall 2025" at bounding box center [331, 167] width 57 height 12
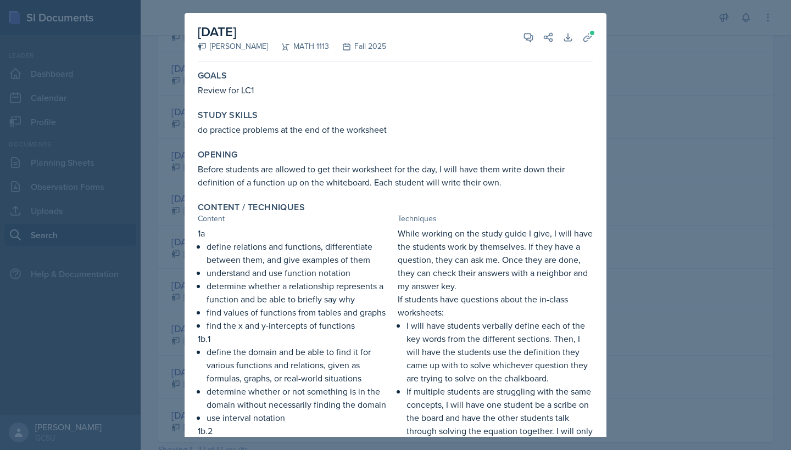
scroll to position [0, 0]
click at [629, 104] on div at bounding box center [395, 225] width 791 height 450
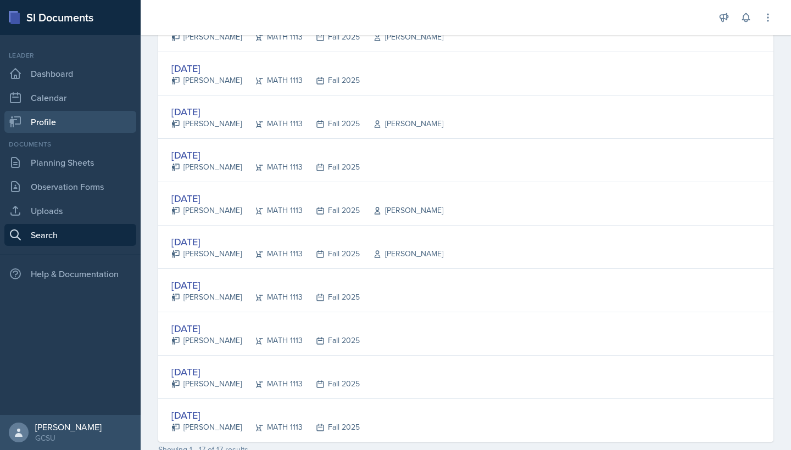
click at [62, 121] on link "Profile" at bounding box center [70, 122] width 132 height 22
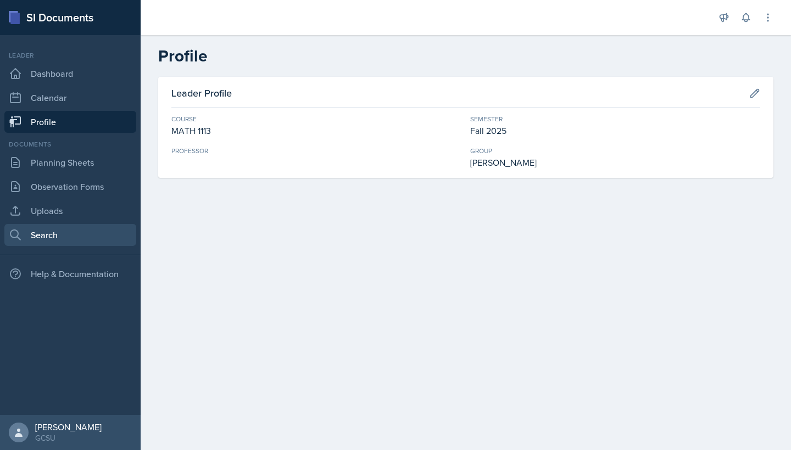
click at [44, 233] on link "Search" at bounding box center [70, 235] width 132 height 22
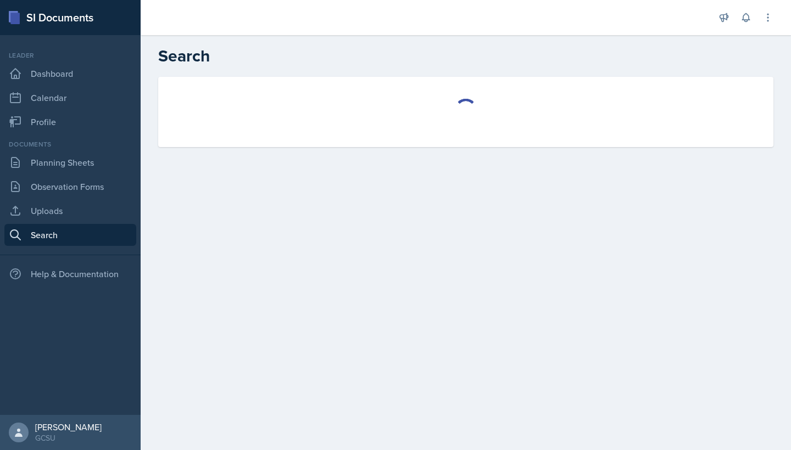
select select "all"
select select "1"
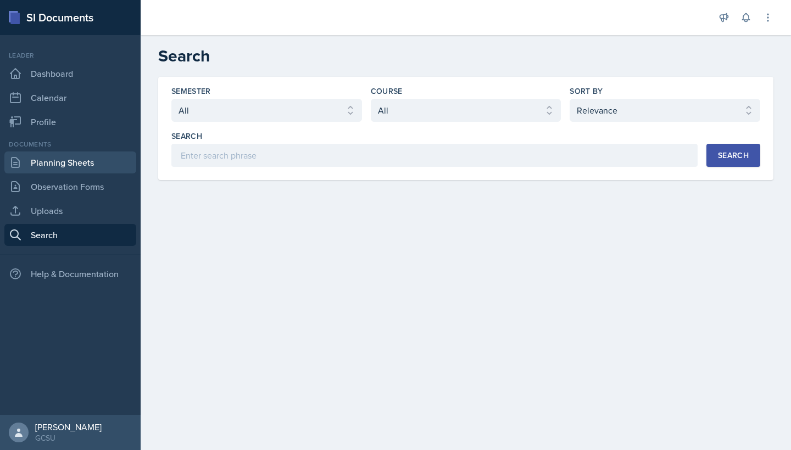
click at [64, 167] on link "Planning Sheets" at bounding box center [70, 163] width 132 height 22
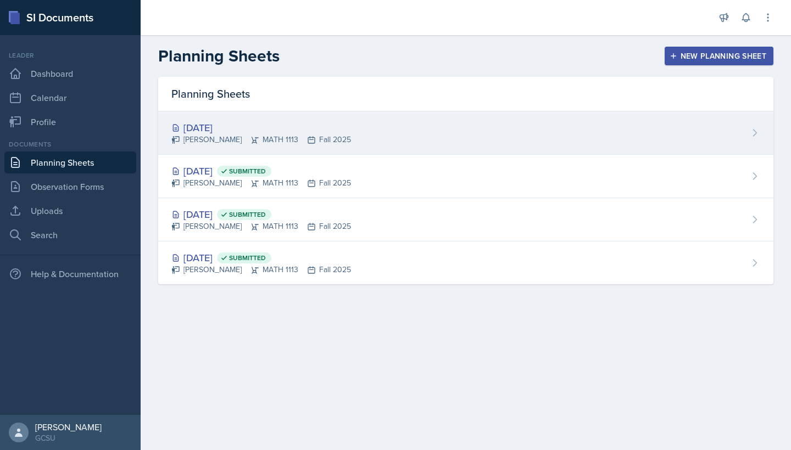
click at [399, 121] on div "[DATE] Eni [GEOGRAPHIC_DATA] MATH 1113 Fall 2025" at bounding box center [465, 132] width 615 height 43
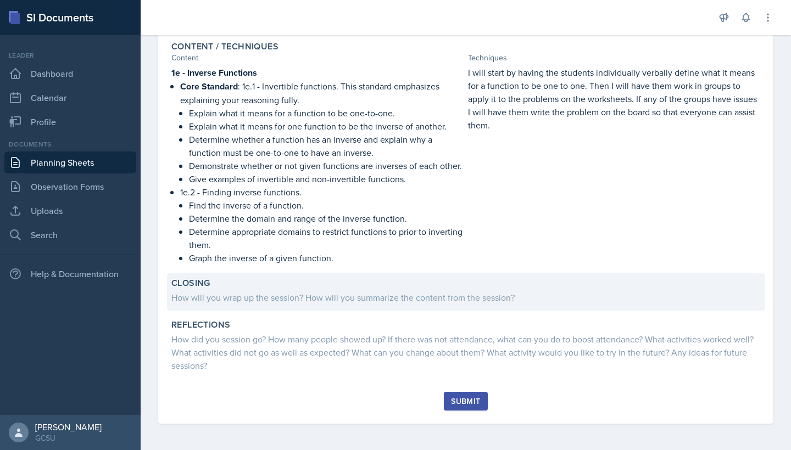
scroll to position [247, 0]
click at [360, 292] on div "How will you wrap up the session? How will you summarize the content from the s…" at bounding box center [465, 297] width 589 height 13
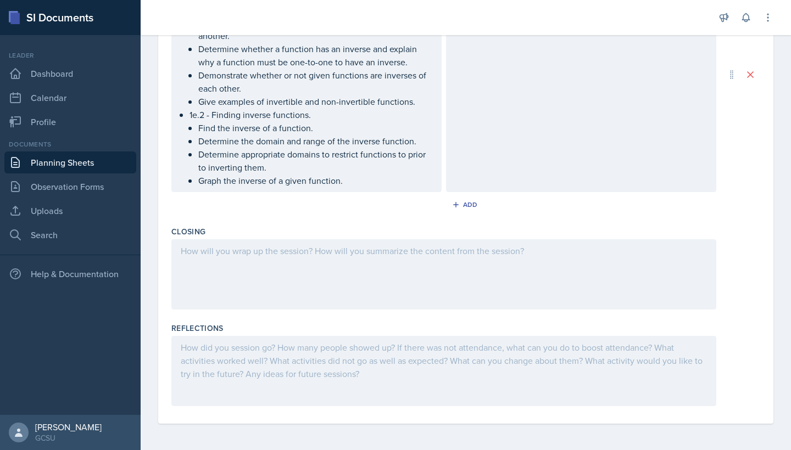
scroll to position [473, 0]
click at [287, 265] on div at bounding box center [443, 274] width 545 height 70
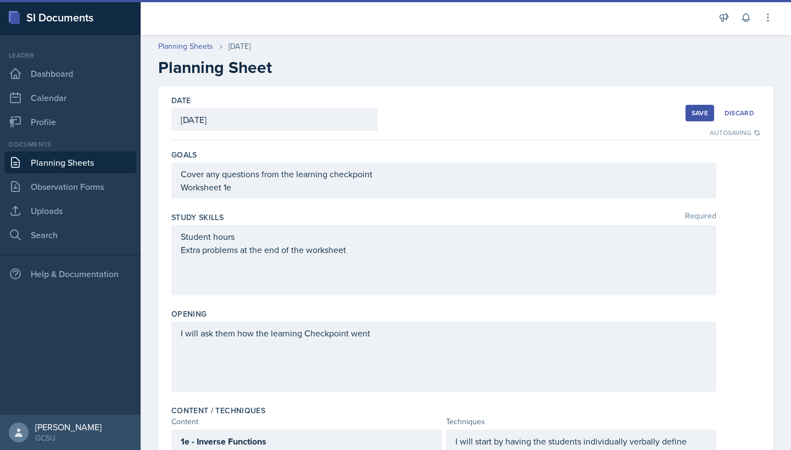
scroll to position [0, 0]
click at [701, 106] on button "Save" at bounding box center [699, 113] width 29 height 16
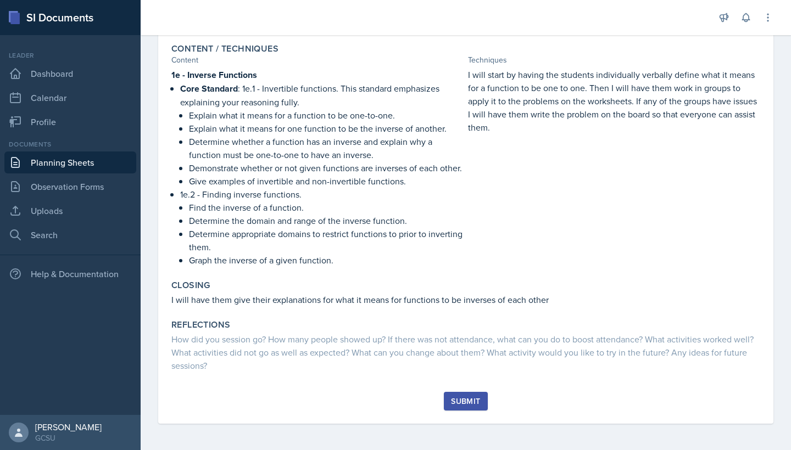
click at [471, 415] on div "Submit" at bounding box center [465, 408] width 589 height 32
click at [468, 403] on div "Submit" at bounding box center [465, 401] width 29 height 9
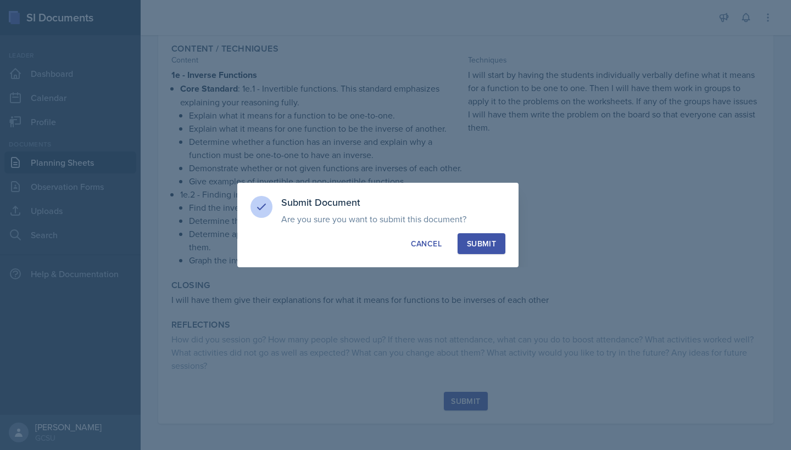
click at [484, 244] on div "Submit" at bounding box center [481, 243] width 29 height 11
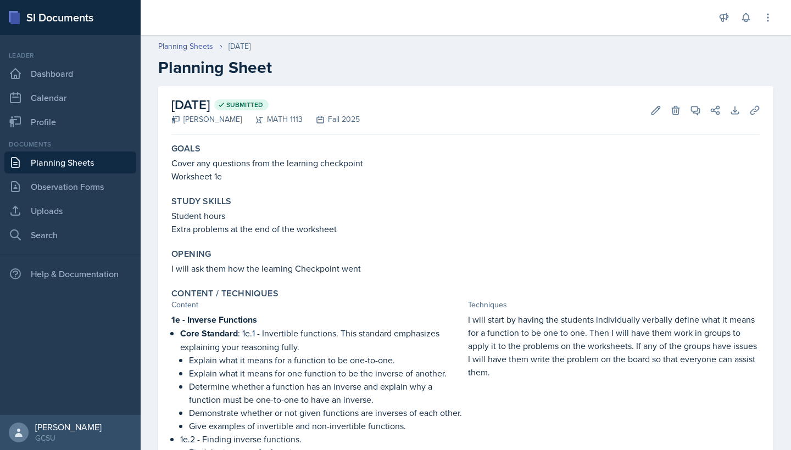
click at [33, 159] on link "Planning Sheets" at bounding box center [70, 163] width 132 height 22
